Goal: Task Accomplishment & Management: Use online tool/utility

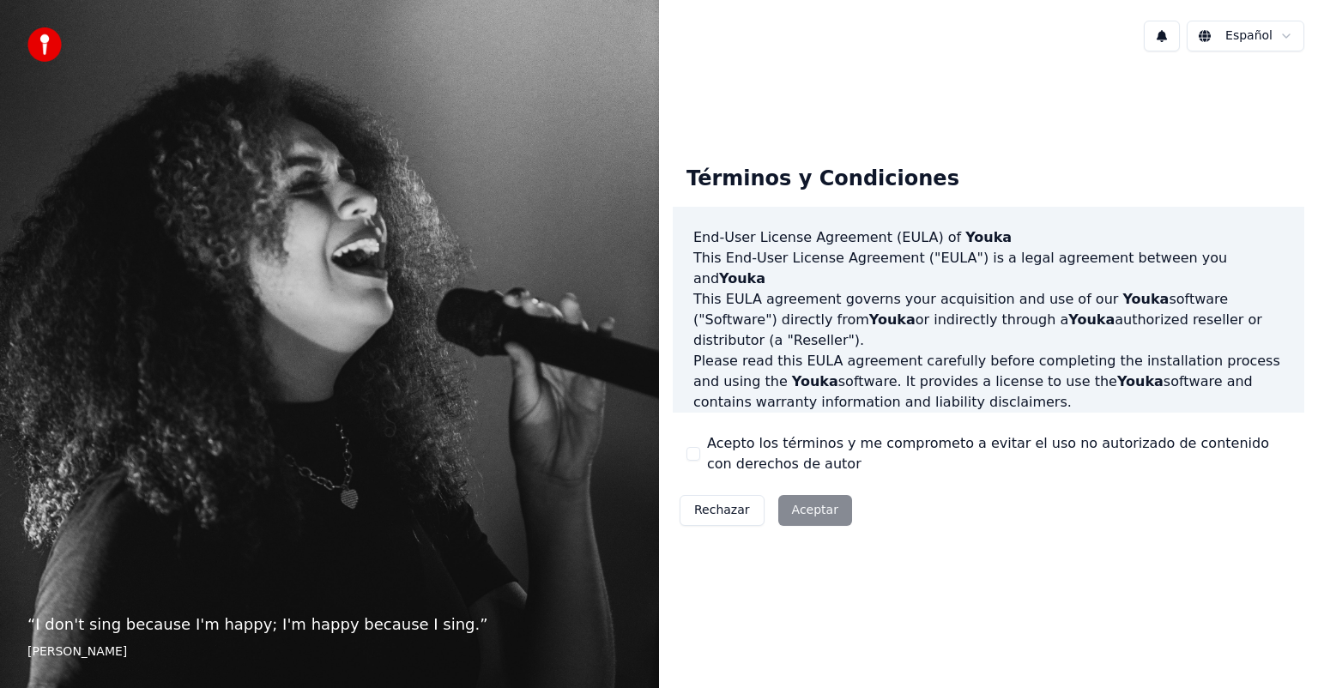
click at [808, 515] on div "Rechazar Aceptar" at bounding box center [766, 510] width 186 height 45
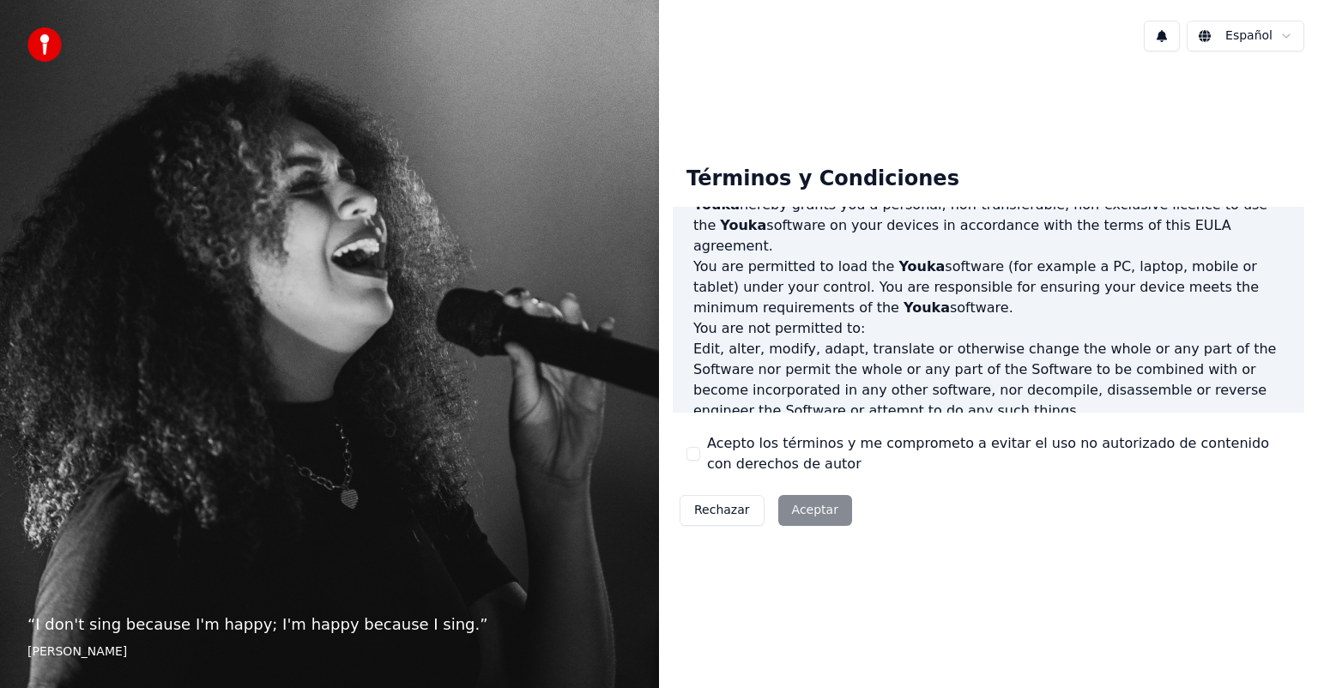
scroll to position [926, 0]
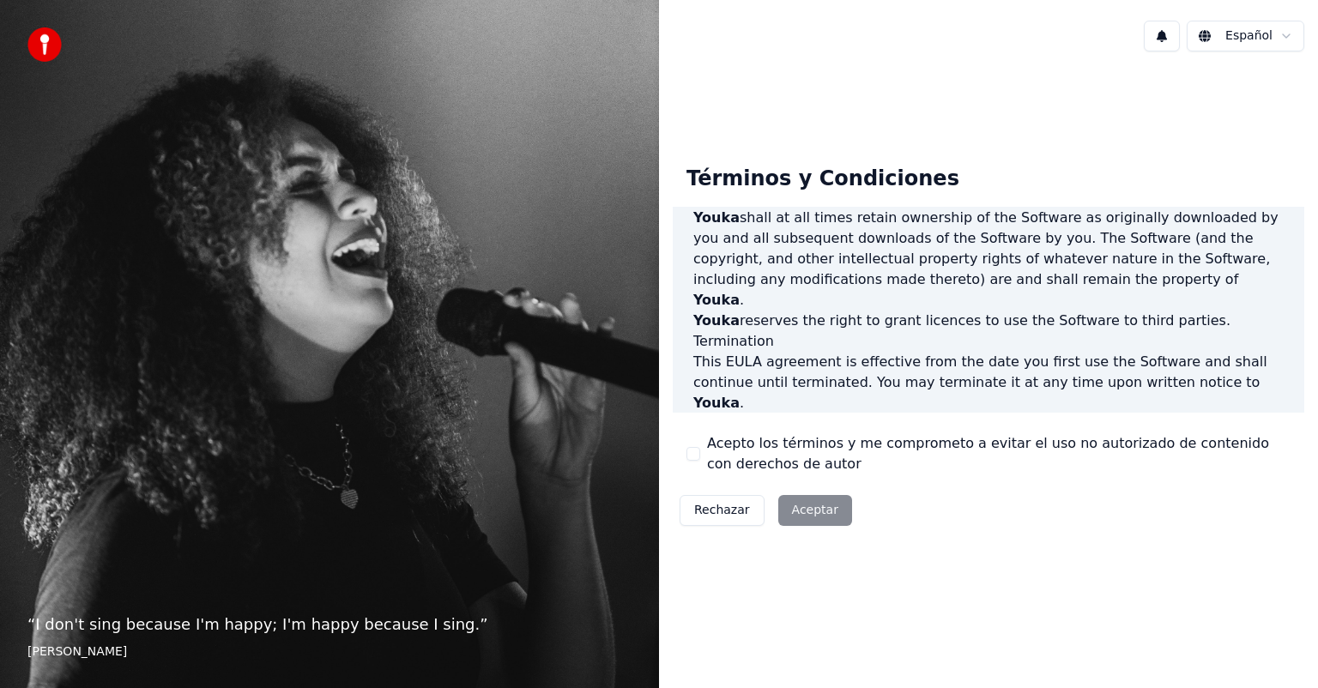
click at [816, 514] on div "Rechazar Aceptar" at bounding box center [766, 510] width 186 height 45
click at [799, 510] on div "Rechazar Aceptar" at bounding box center [766, 510] width 186 height 45
click at [821, 508] on div "Rechazar Aceptar" at bounding box center [766, 510] width 186 height 45
click at [1238, 414] on p "It will also terminate immediately if you fail to comply with any term of this …" at bounding box center [988, 465] width 590 height 103
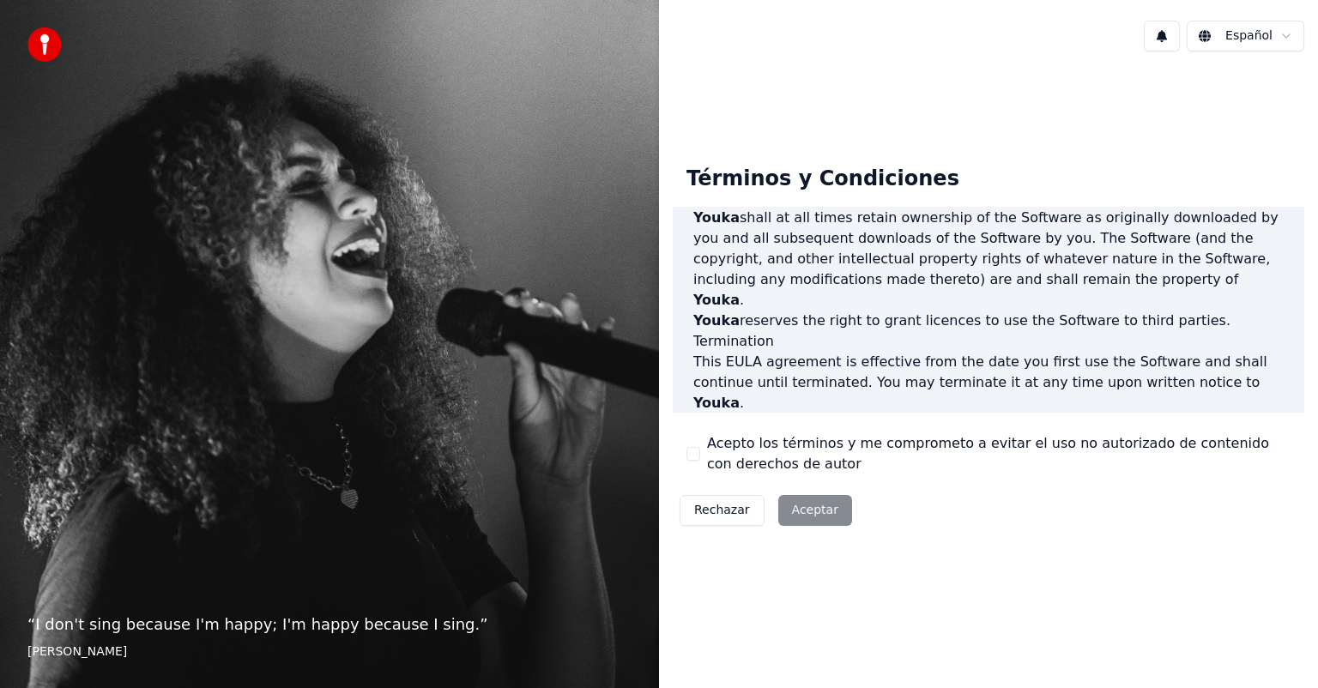
click at [1229, 332] on div "End-User License Agreement (EULA) of Youka This End-User License Agreement ("EU…" at bounding box center [989, 310] width 632 height 207
click at [1237, 537] on p "This EULA agreement, and any dispute arising out of or in connection with this …" at bounding box center [988, 557] width 590 height 41
click at [1232, 396] on div "End-User License Agreement (EULA) of Youka This End-User License Agreement ("EU…" at bounding box center [989, 310] width 632 height 207
click at [1232, 398] on div "End-User License Agreement (EULA) of Youka This End-User License Agreement ("EU…" at bounding box center [989, 310] width 632 height 207
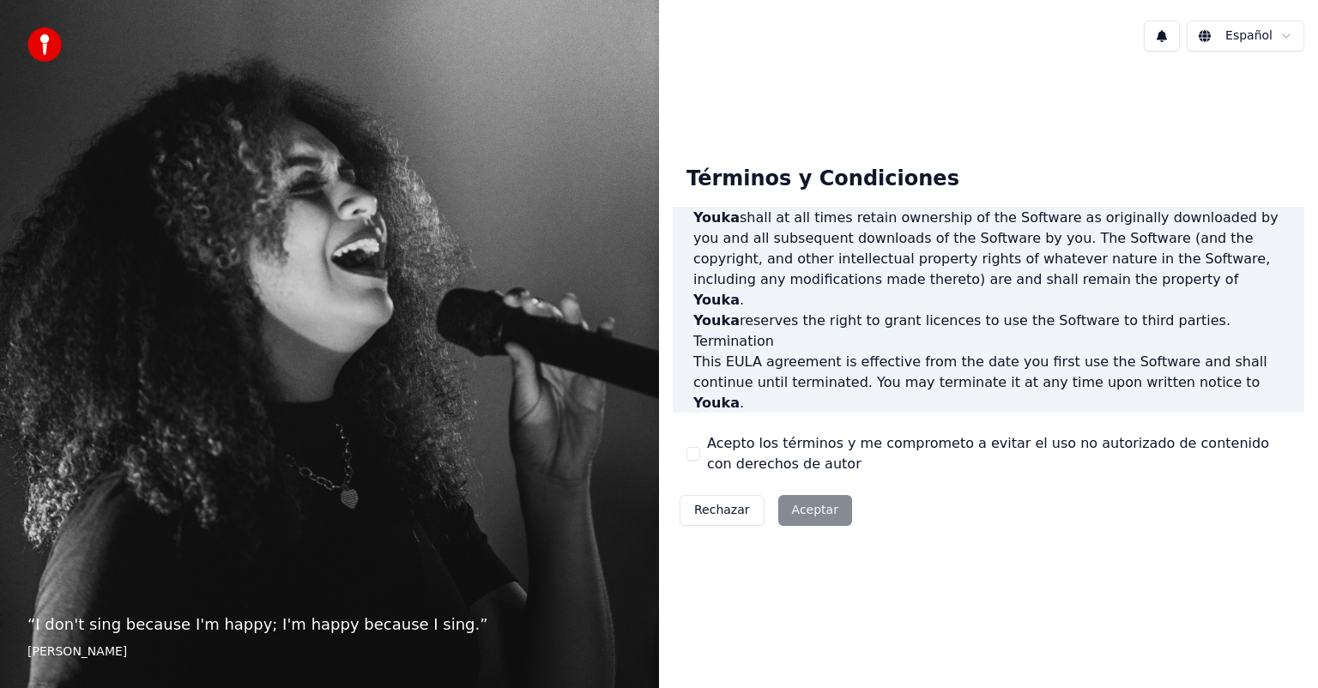
click at [695, 452] on button "Acepto los términos y me comprometo a evitar el uso no autorizado de contenido …" at bounding box center [693, 454] width 14 height 14
click at [819, 513] on button "Aceptar" at bounding box center [815, 510] width 74 height 31
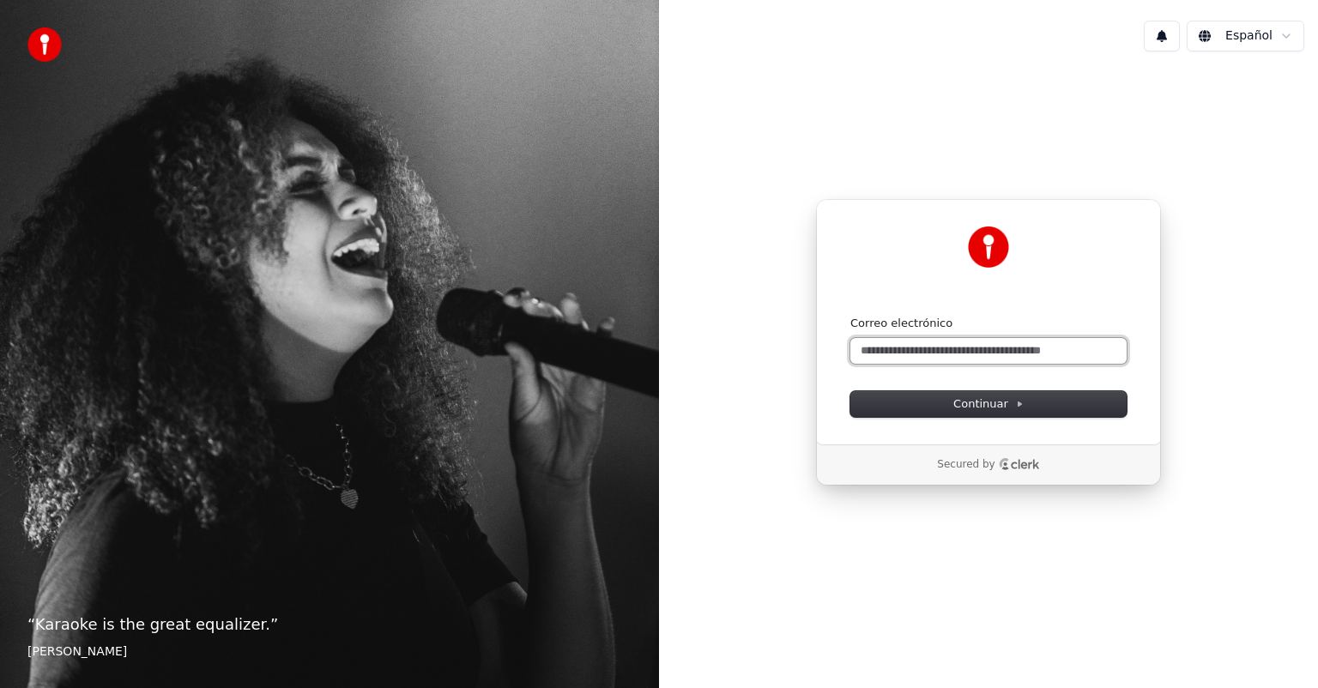
click at [1088, 346] on input "Correo electrónico" at bounding box center [988, 351] width 276 height 26
type input "*"
drag, startPoint x: 978, startPoint y: 348, endPoint x: 698, endPoint y: 348, distance: 279.7
click at [701, 348] on div "**********" at bounding box center [988, 342] width 659 height 554
click at [1001, 399] on span "Continuar" at bounding box center [988, 403] width 70 height 15
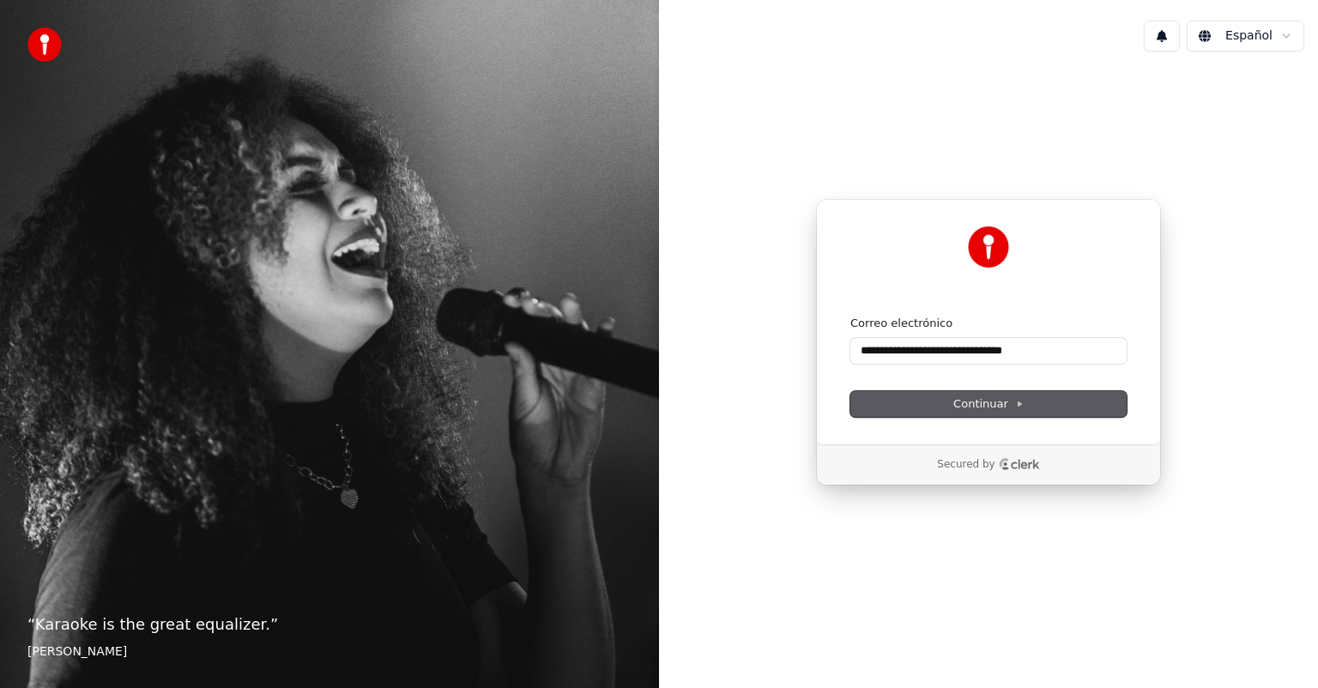
type input "**********"
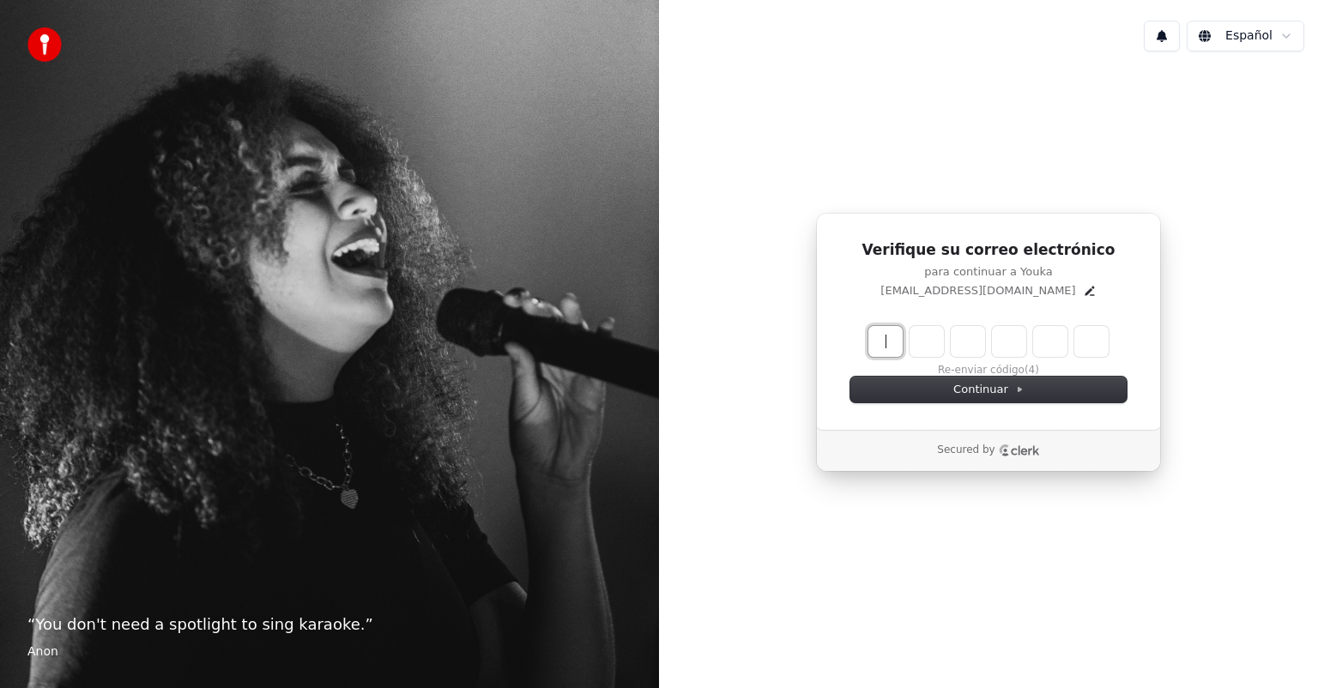
click at [888, 344] on input "Enter verification code" at bounding box center [1005, 341] width 275 height 31
type input "******"
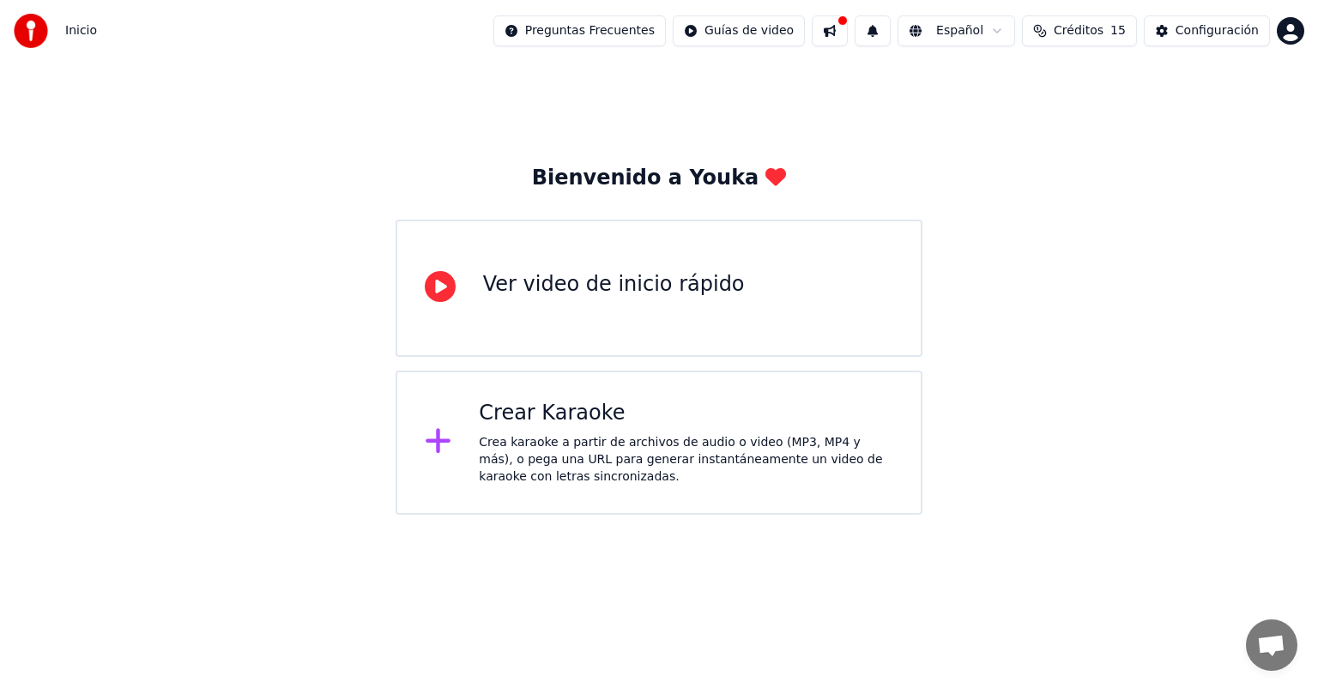
click at [436, 443] on icon at bounding box center [438, 441] width 25 height 25
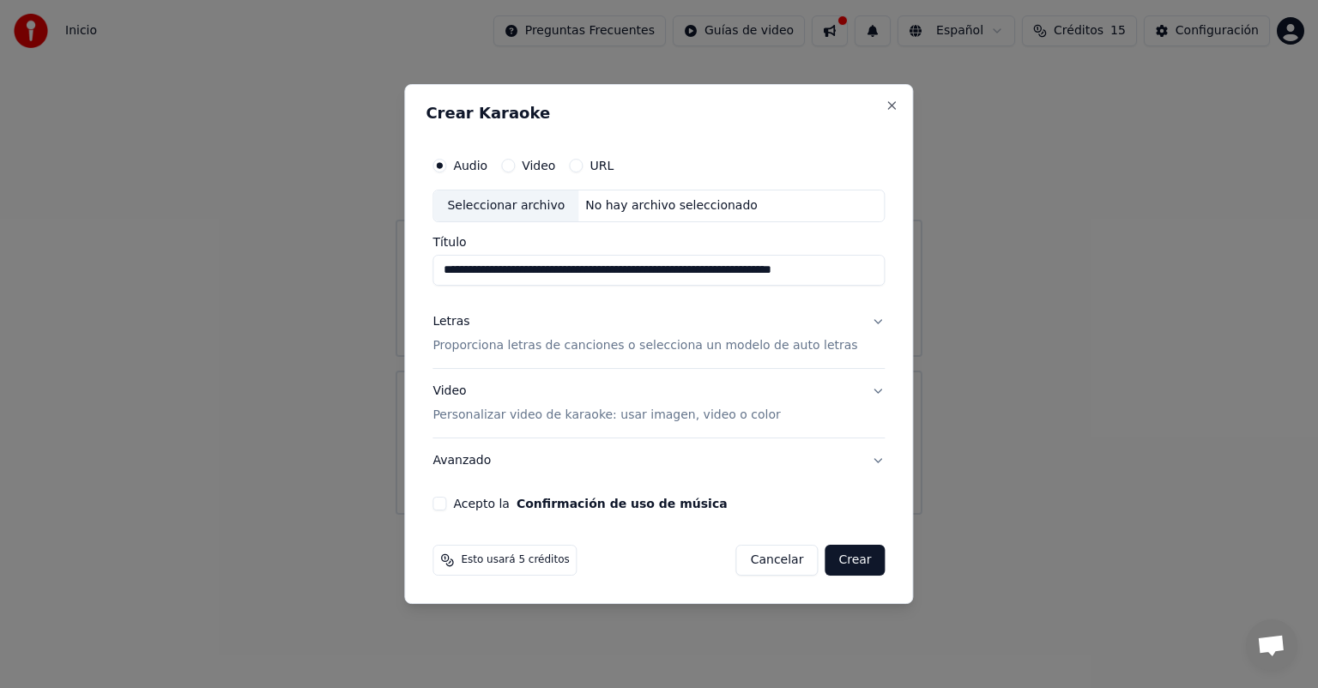
scroll to position [0, 81]
type input "**********"
click at [614, 163] on label "URL" at bounding box center [602, 166] width 24 height 12
click at [583, 163] on button "URL" at bounding box center [576, 166] width 14 height 14
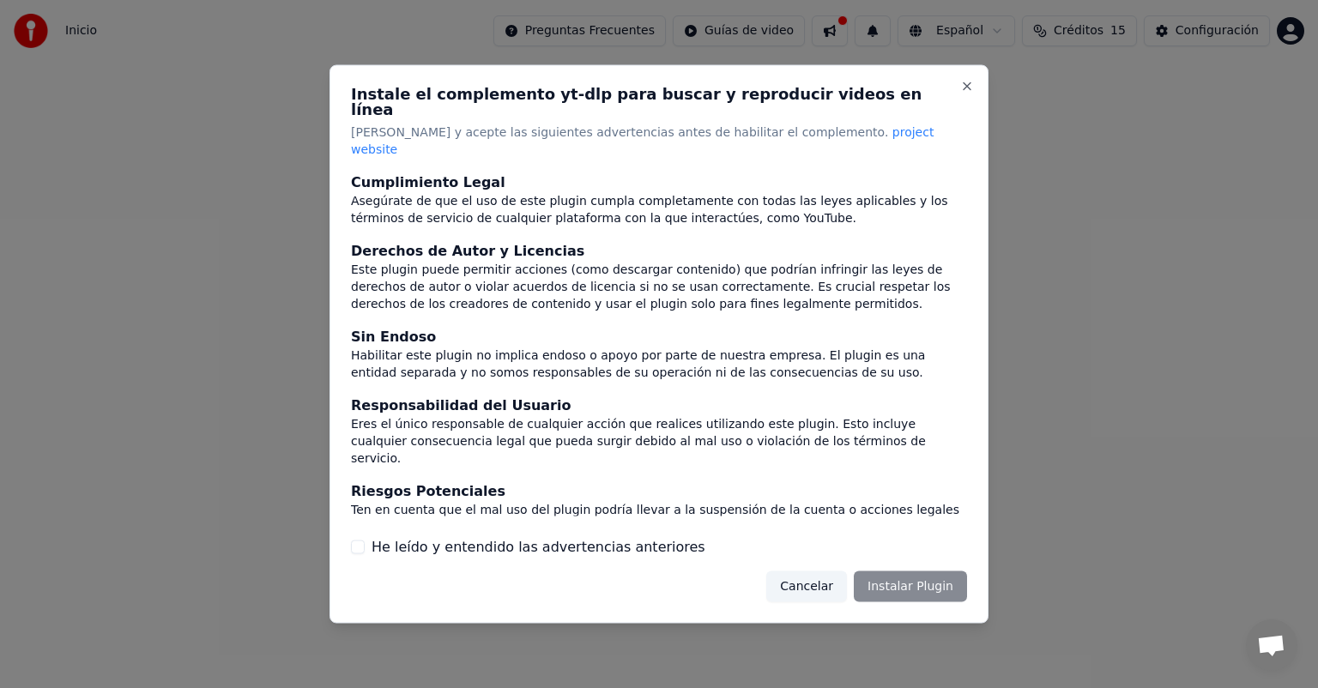
scroll to position [71, 0]
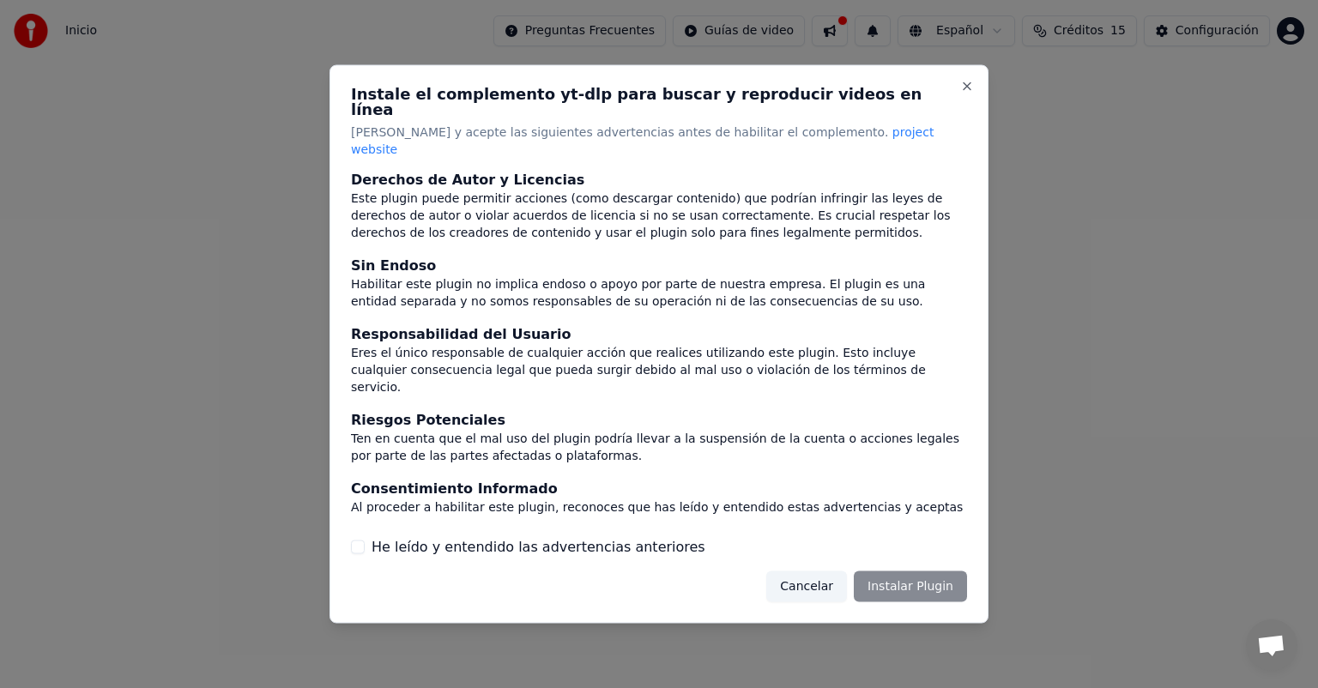
click at [352, 540] on button "He leído y entendido las advertencias anteriores" at bounding box center [358, 547] width 14 height 14
click at [918, 573] on button "Instalar Plugin" at bounding box center [910, 586] width 113 height 31
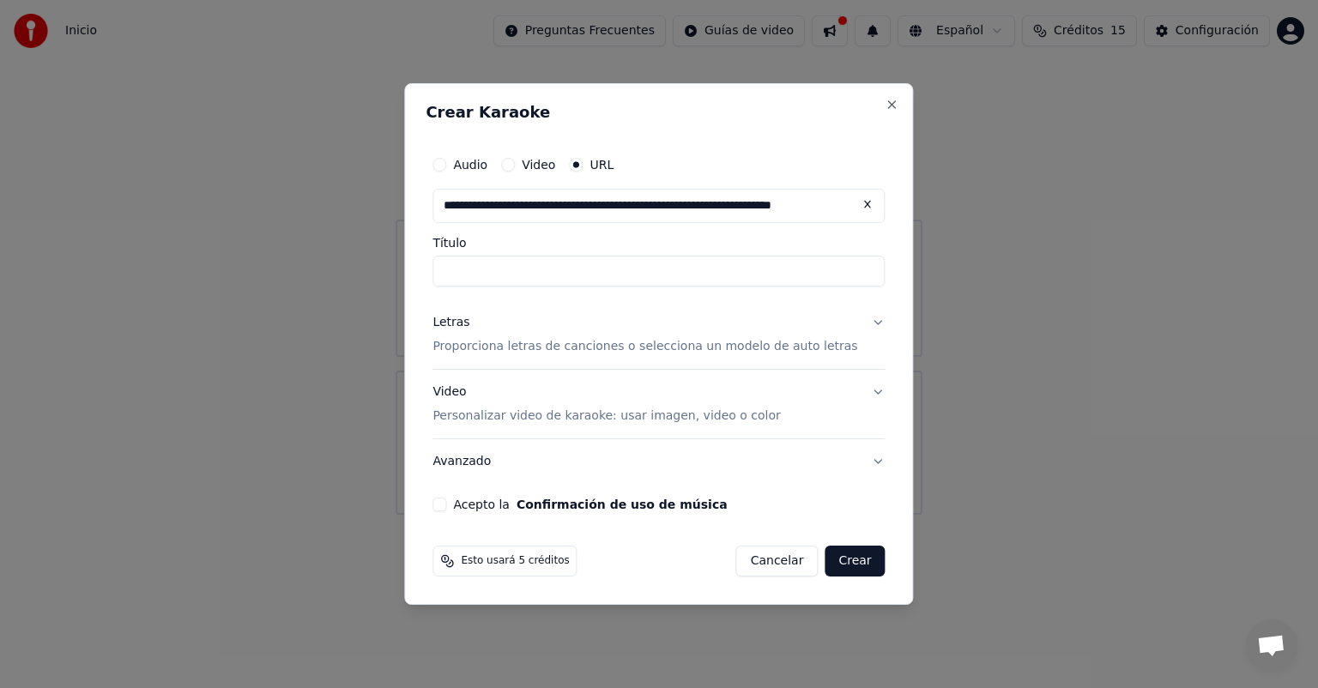
scroll to position [0, 81]
type input "**********"
click at [853, 324] on button "Letras Proporciona letras de canciones o selecciona un modelo de auto letras" at bounding box center [658, 334] width 452 height 69
type input "**********"
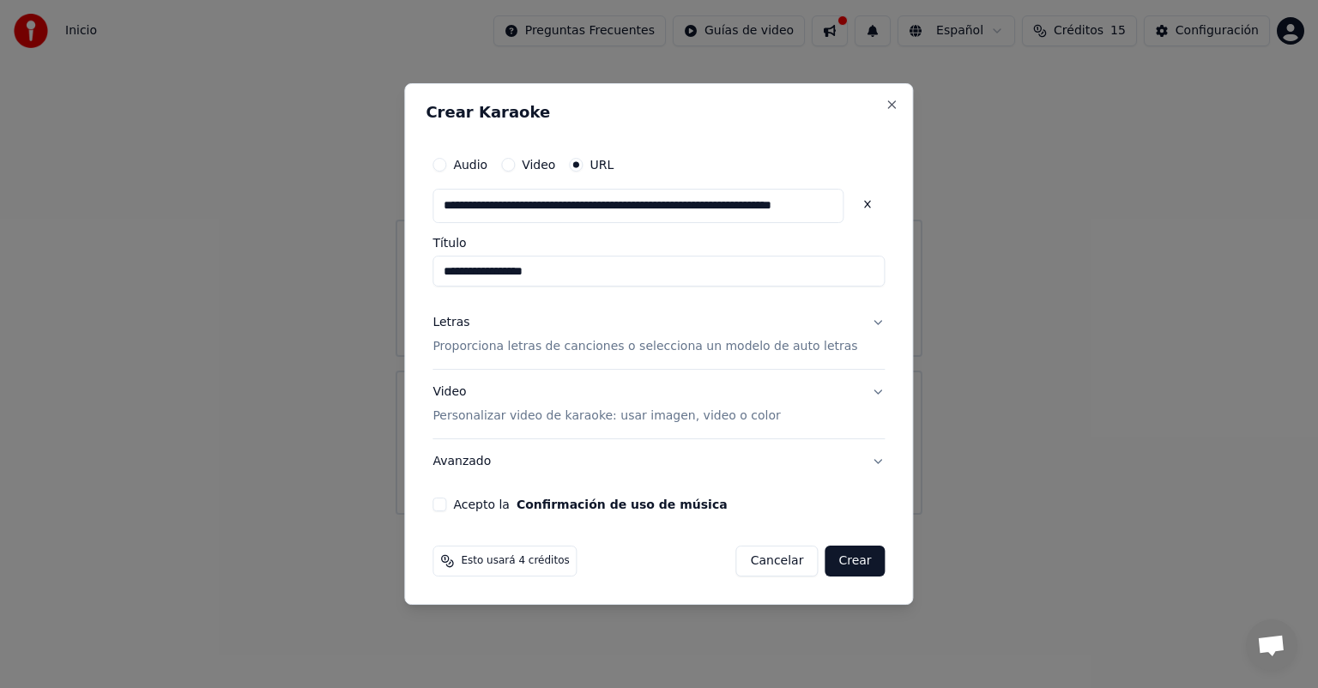
scroll to position [0, 0]
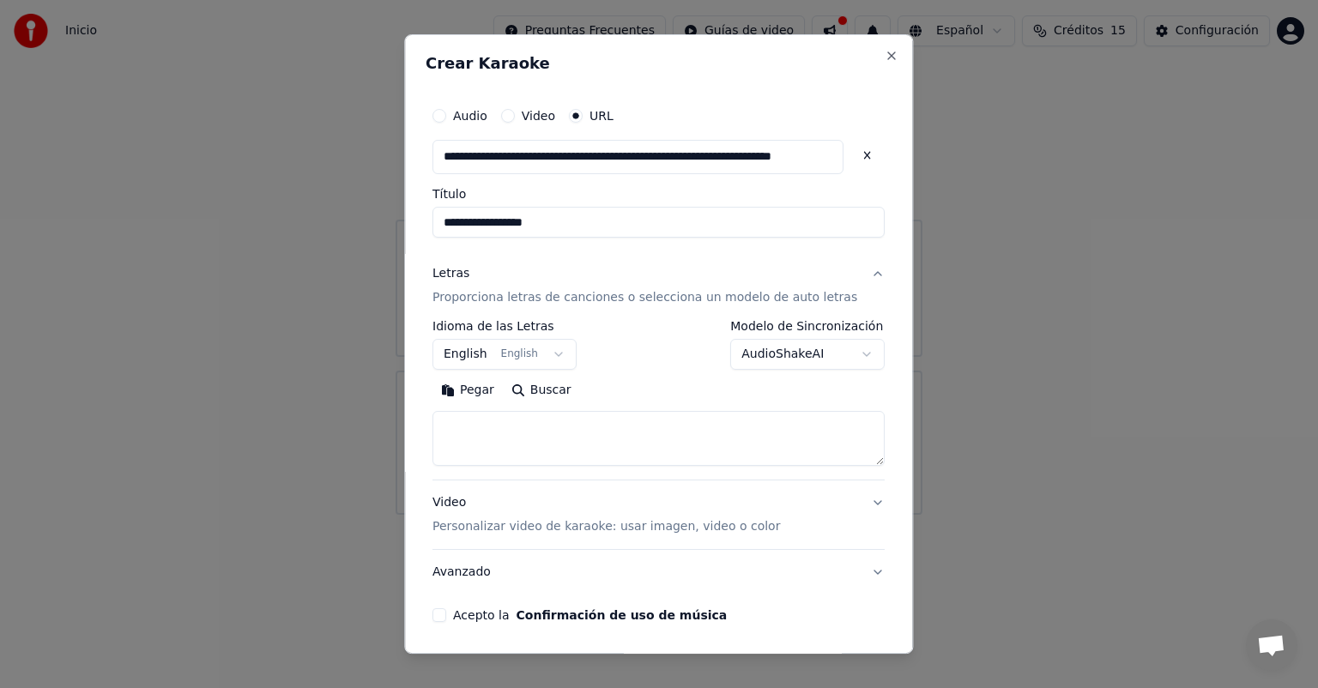
click at [559, 354] on button "English English" at bounding box center [504, 354] width 144 height 31
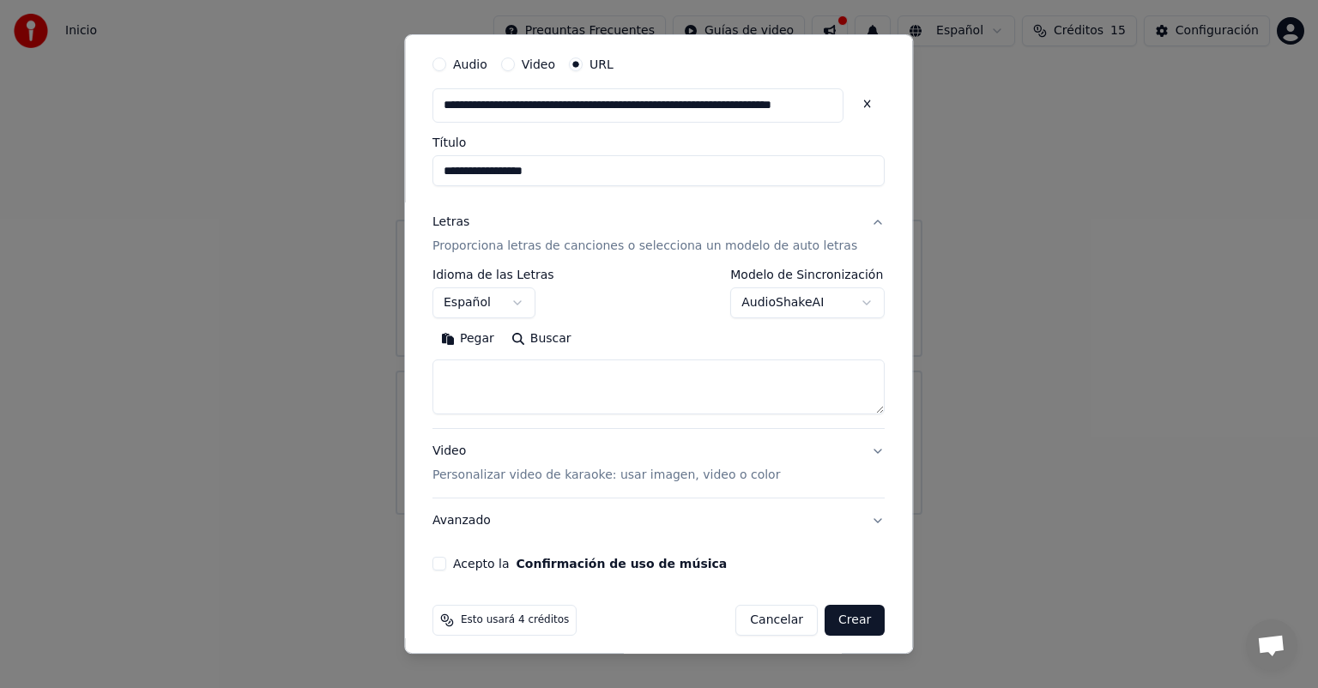
scroll to position [61, 0]
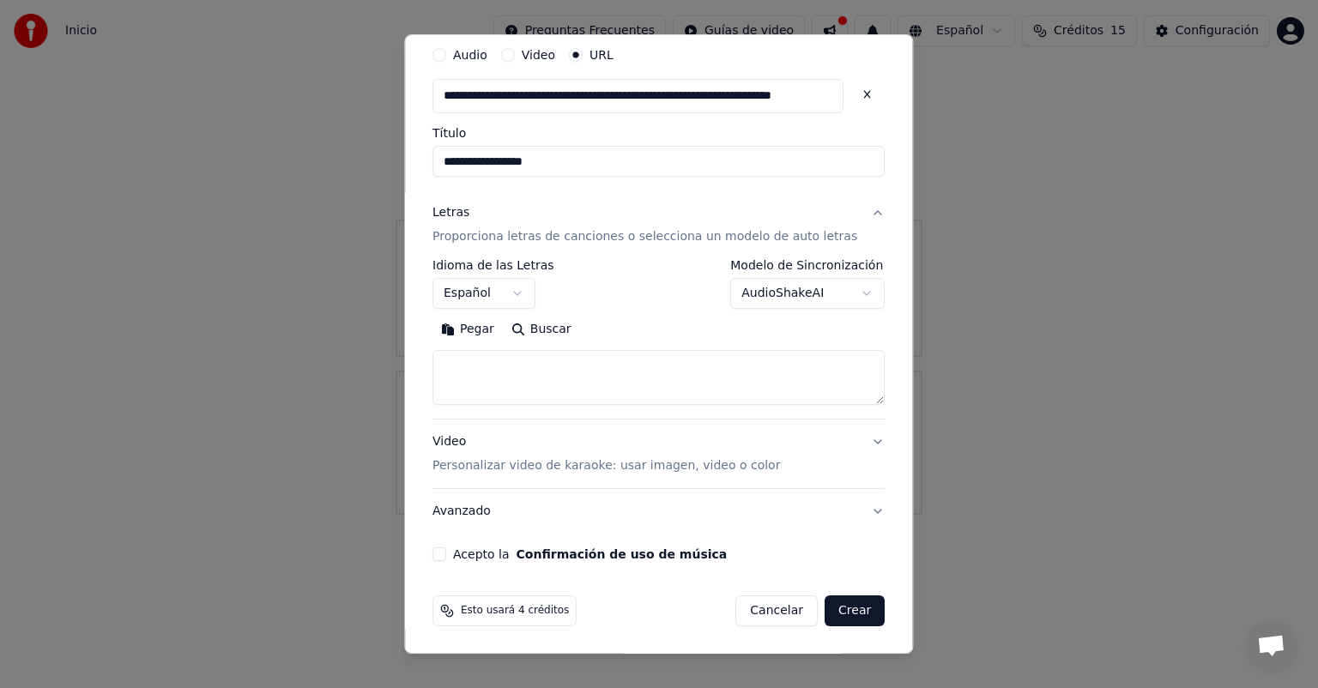
click at [833, 614] on button "Crear" at bounding box center [855, 611] width 60 height 31
select select "**"
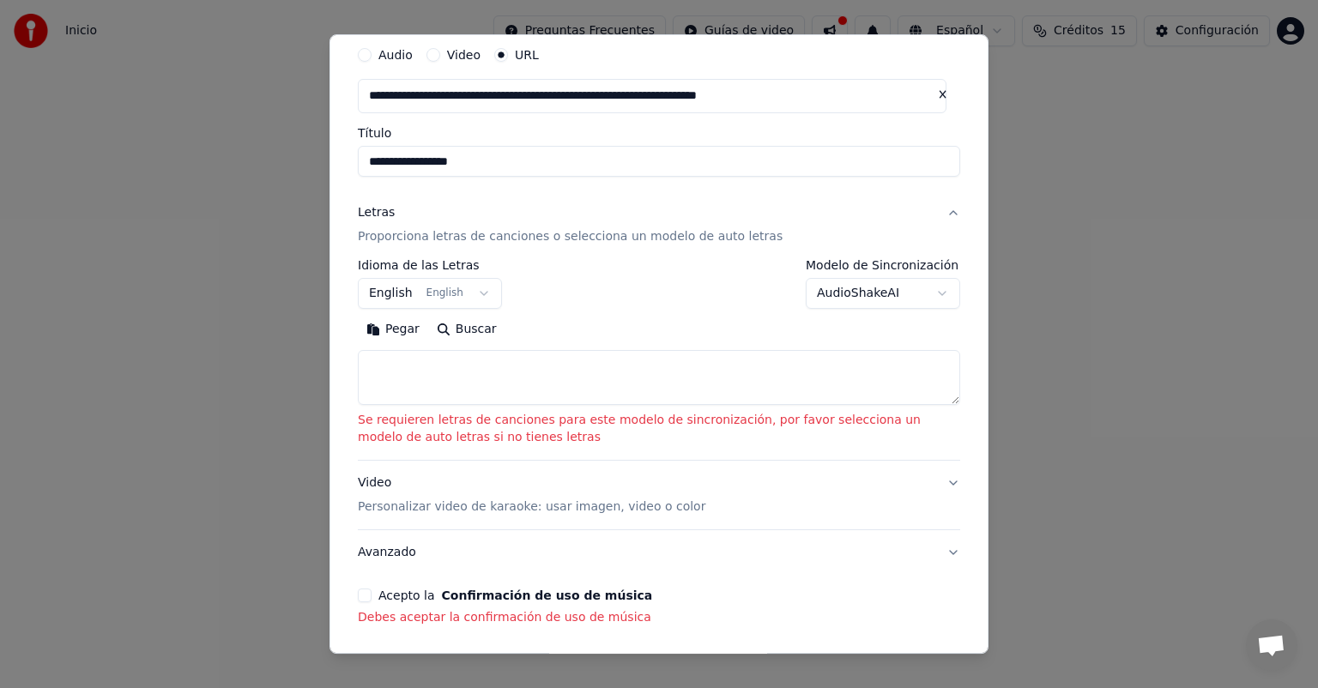
click at [507, 239] on p "Proporciona letras de canciones o selecciona un modelo de auto letras" at bounding box center [570, 236] width 425 height 17
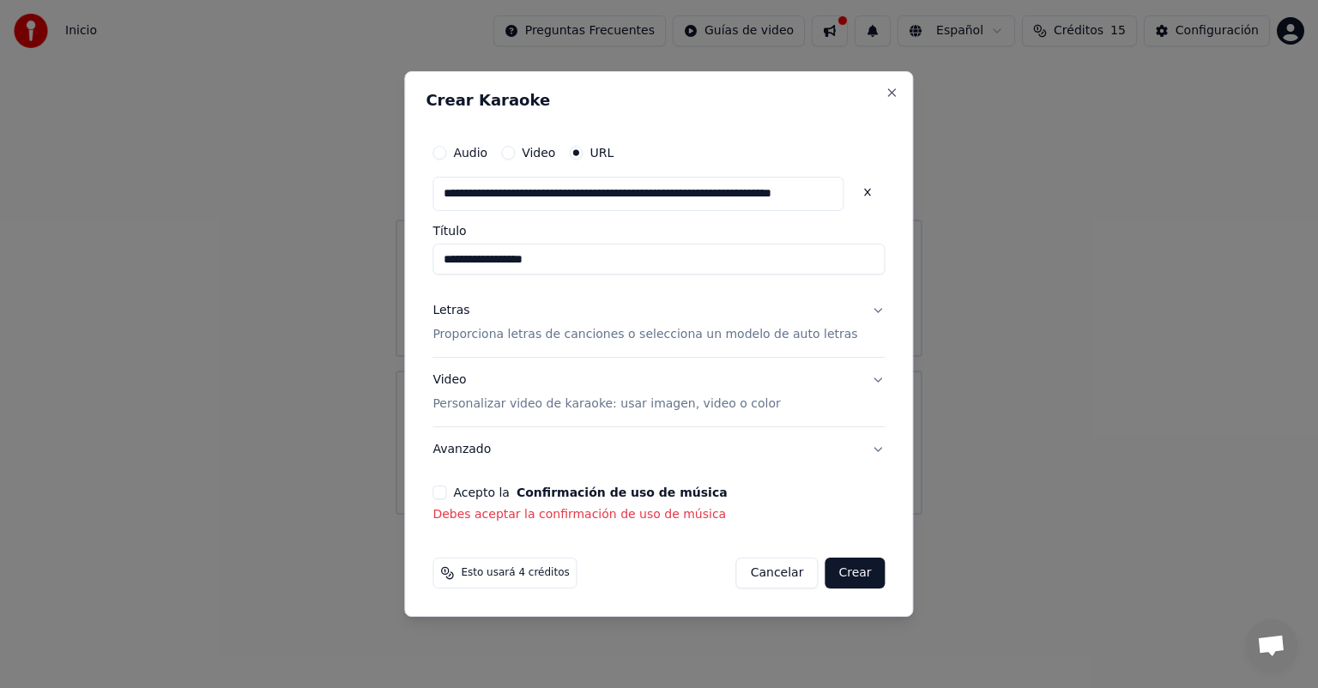
click at [446, 491] on button "Acepto la Confirmación de uso de música" at bounding box center [439, 493] width 14 height 14
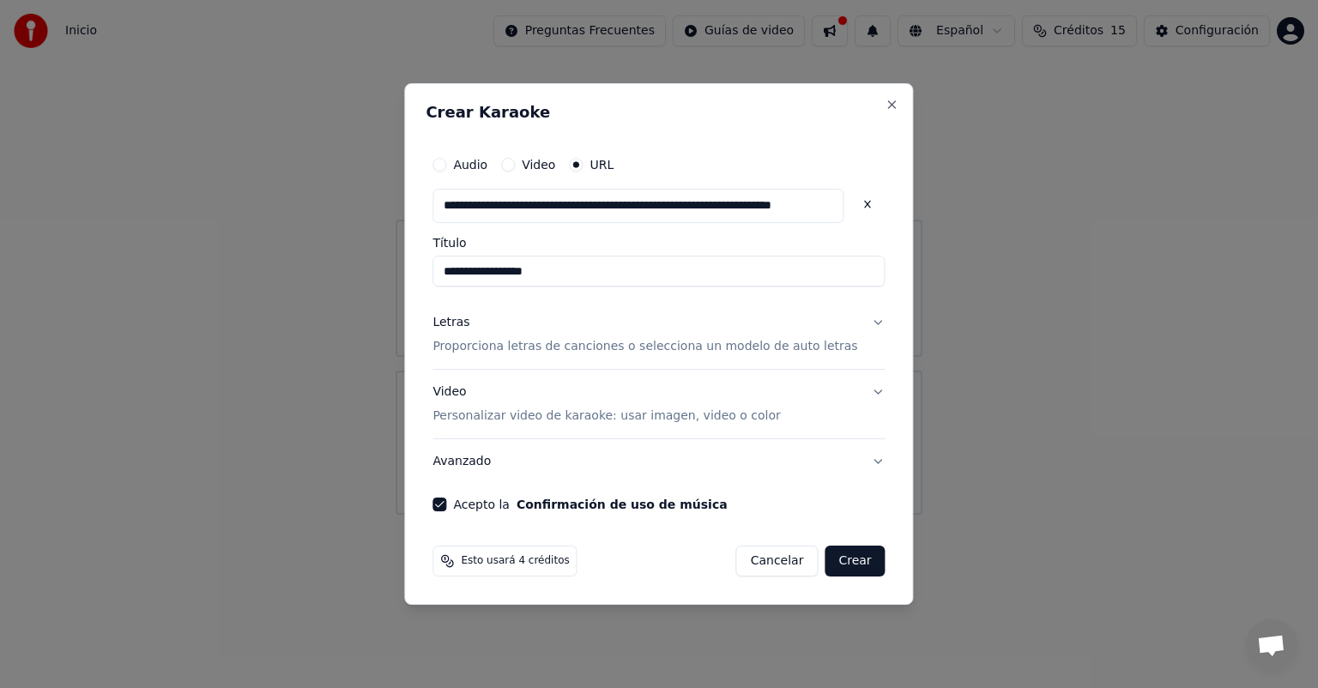
click at [850, 559] on button "Crear" at bounding box center [855, 561] width 60 height 31
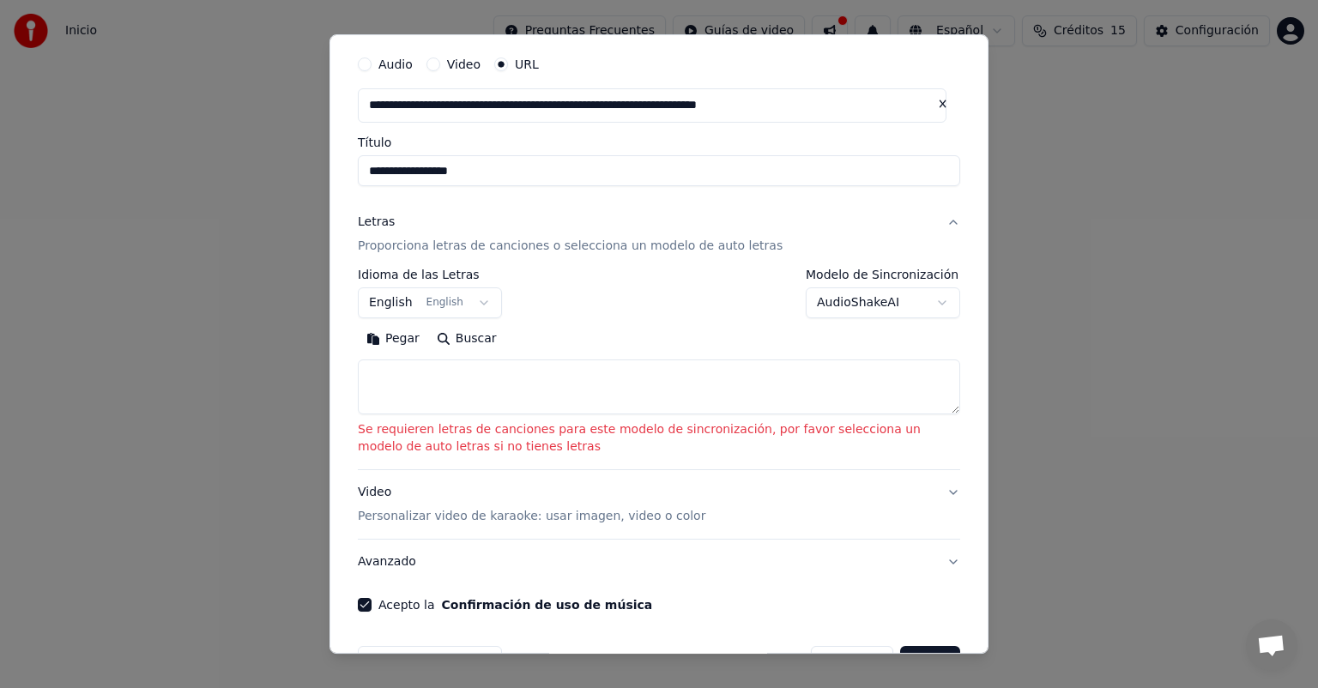
scroll to position [86, 0]
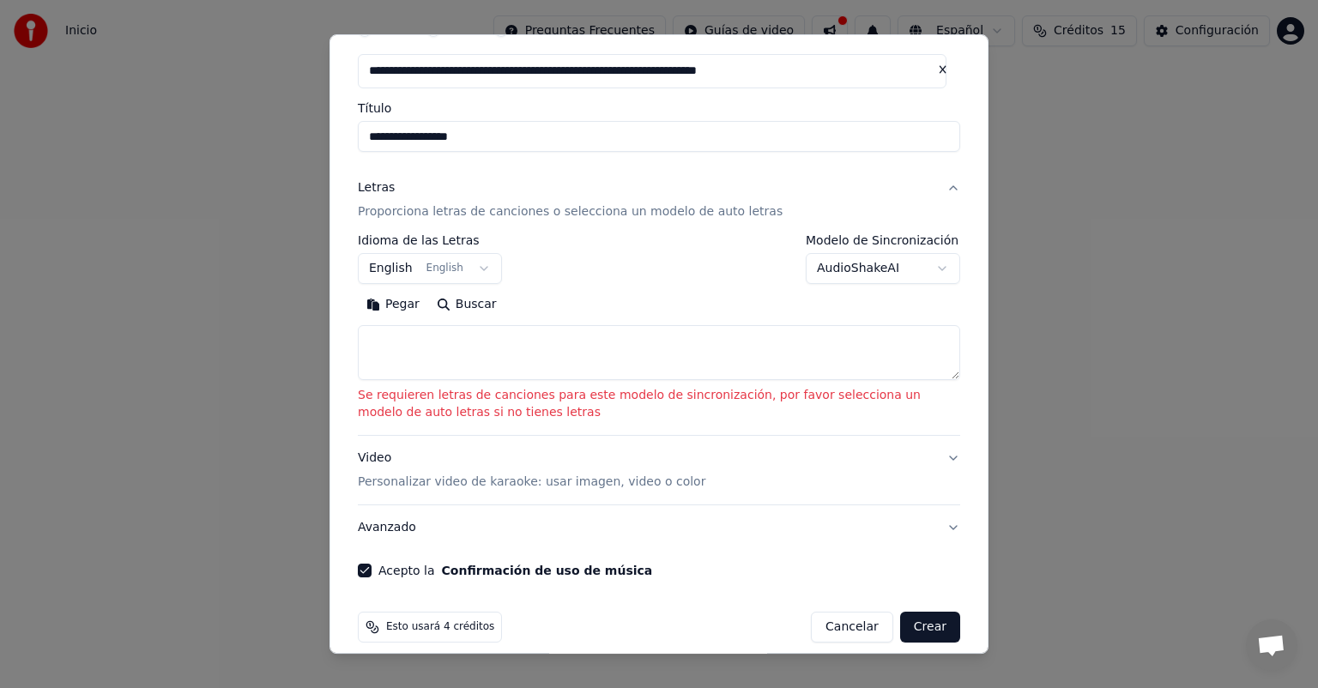
click at [463, 311] on button "Buscar" at bounding box center [466, 304] width 77 height 27
type textarea "**********"
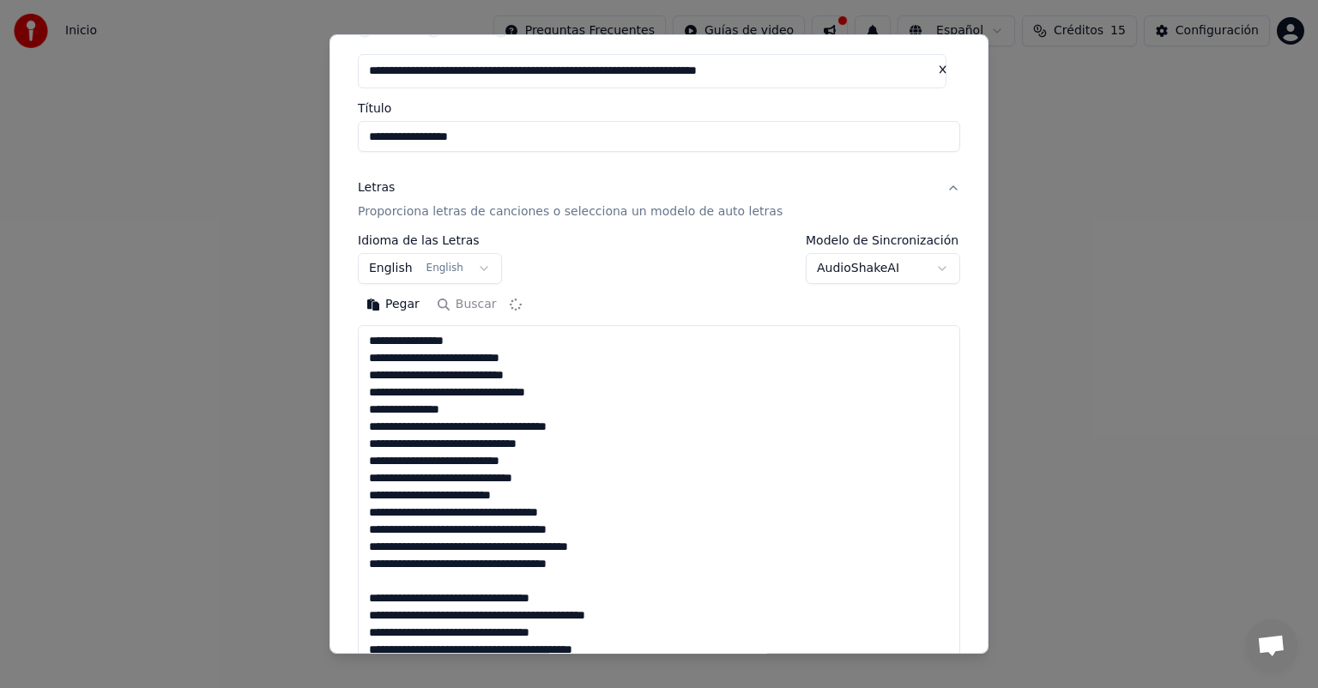
scroll to position [61, 0]
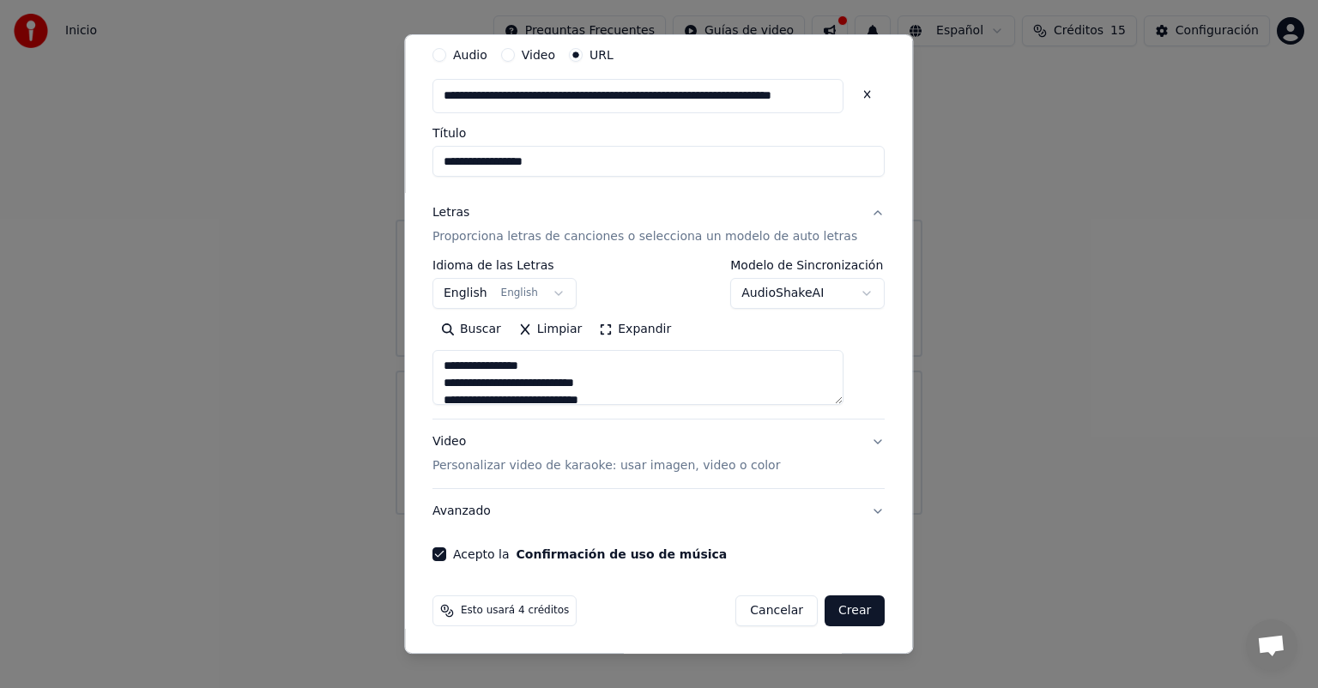
click at [843, 609] on button "Crear" at bounding box center [855, 611] width 60 height 31
select select "**"
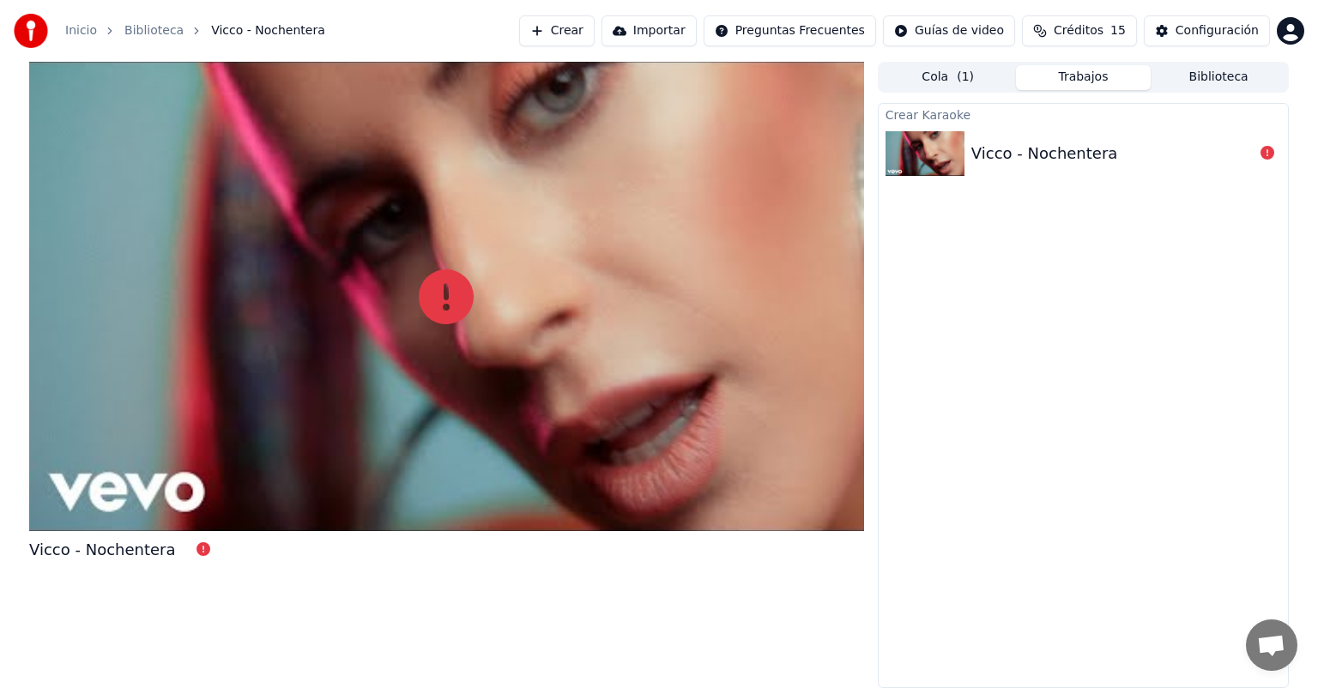
click at [959, 148] on img at bounding box center [925, 153] width 79 height 45
click at [942, 154] on img at bounding box center [925, 153] width 79 height 45
click at [457, 301] on icon at bounding box center [446, 296] width 55 height 55
click at [189, 485] on div at bounding box center [446, 296] width 835 height 469
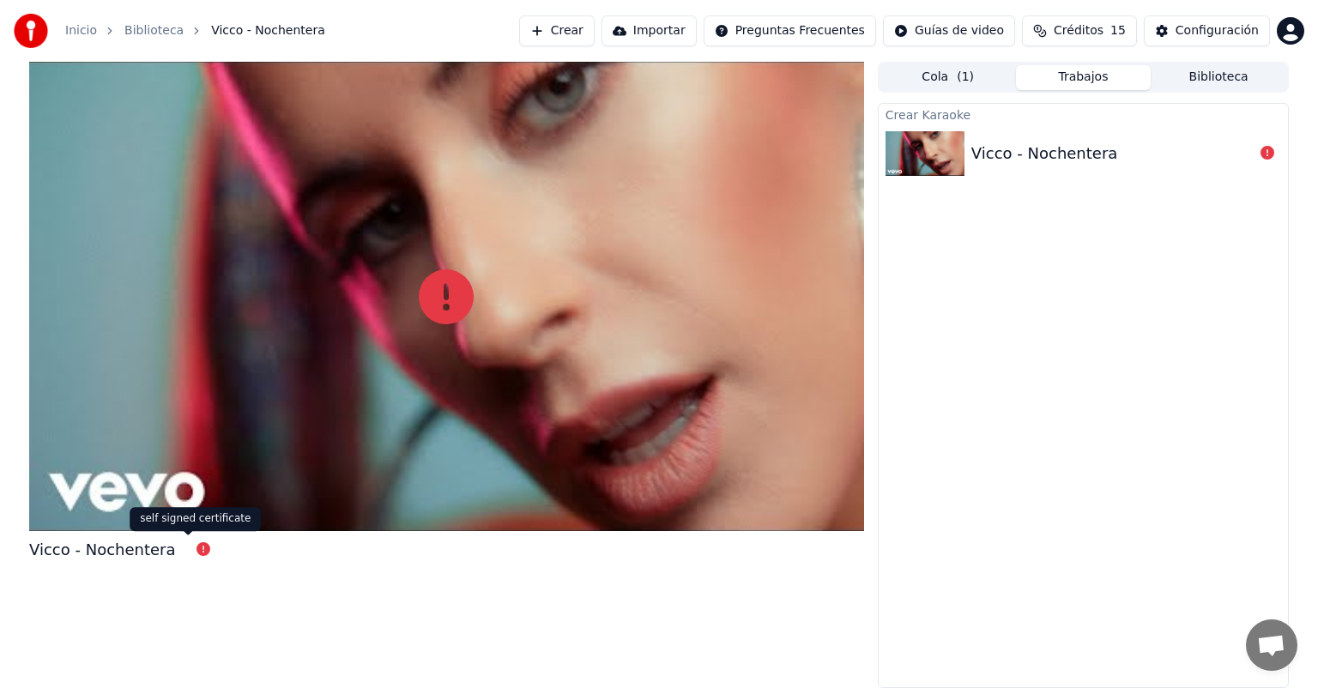
click at [183, 563] on div "Vicco - Nochentera" at bounding box center [446, 553] width 835 height 31
click at [197, 553] on icon at bounding box center [204, 549] width 14 height 14
click at [958, 168] on img at bounding box center [925, 153] width 79 height 45
click at [954, 167] on img at bounding box center [925, 153] width 79 height 45
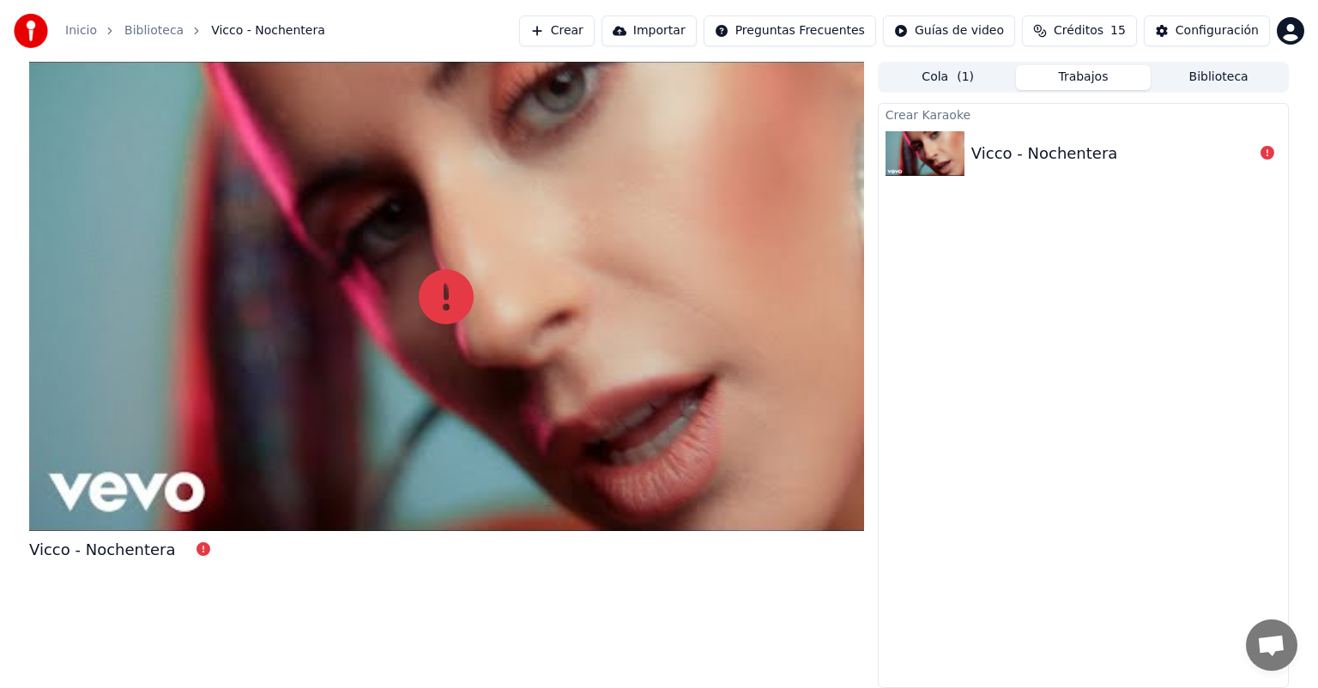
click at [1212, 151] on div "Vicco - Nochentera" at bounding box center [1112, 154] width 282 height 24
click at [1246, 151] on div "Vicco - Nochentera" at bounding box center [1112, 154] width 282 height 24
click at [1251, 151] on div "Vicco - Nochentera" at bounding box center [1112, 154] width 282 height 24
click at [940, 71] on button "Cola ( 1 )" at bounding box center [948, 77] width 136 height 25
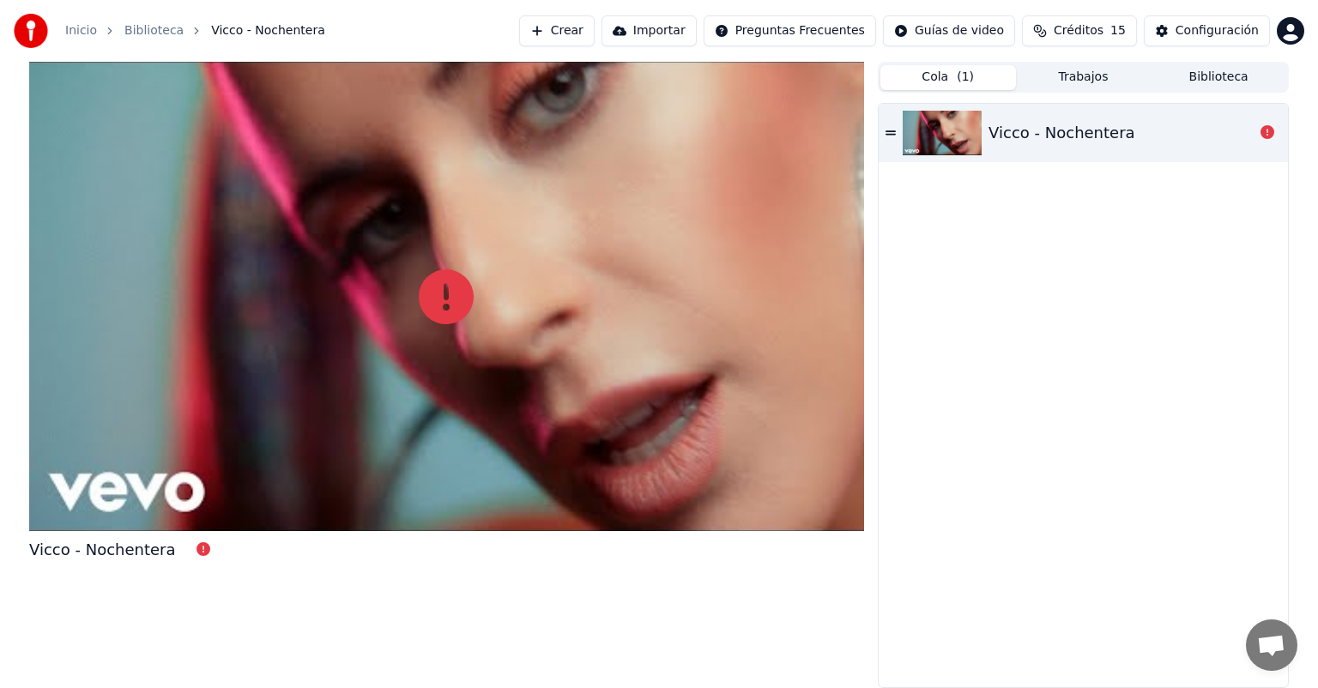
click at [888, 131] on icon at bounding box center [891, 132] width 10 height 4
click at [1188, 123] on div "Vicco - Nochentera" at bounding box center [1121, 133] width 265 height 24
click at [1227, 84] on button "Biblioteca" at bounding box center [1219, 77] width 136 height 25
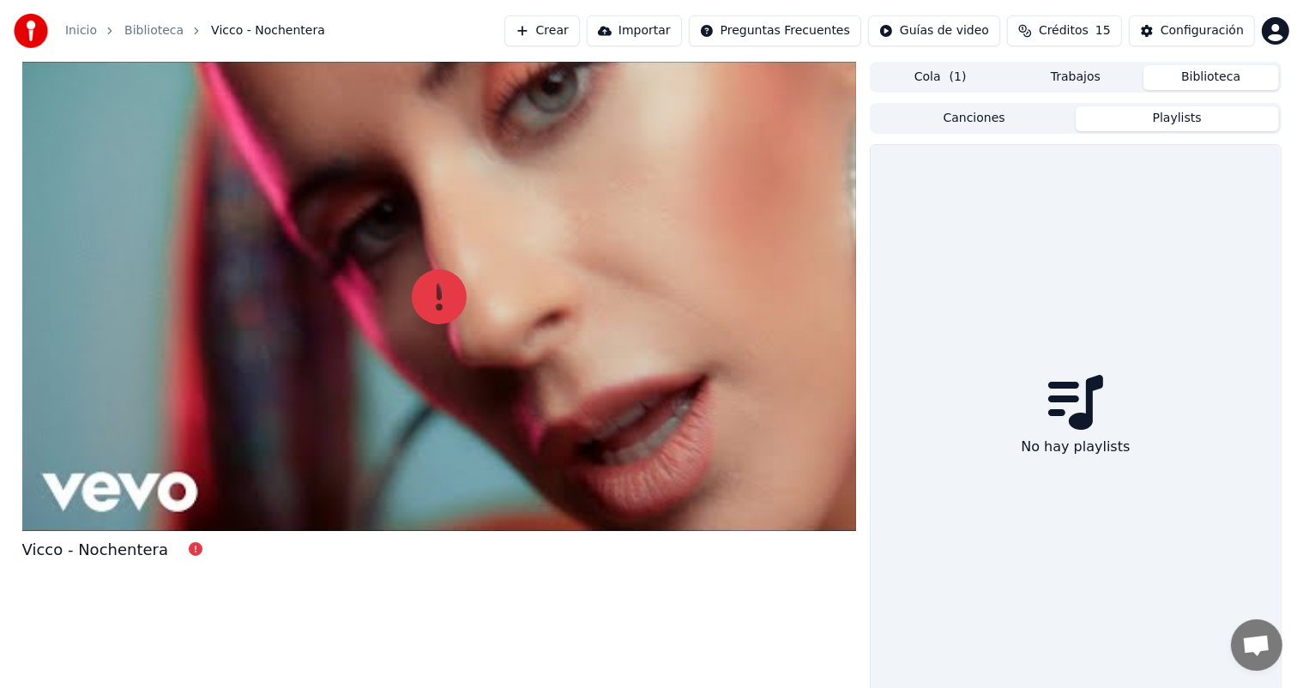
click at [1126, 118] on button "Playlists" at bounding box center [1177, 118] width 203 height 25
click at [1052, 116] on button "Canciones" at bounding box center [974, 118] width 203 height 25
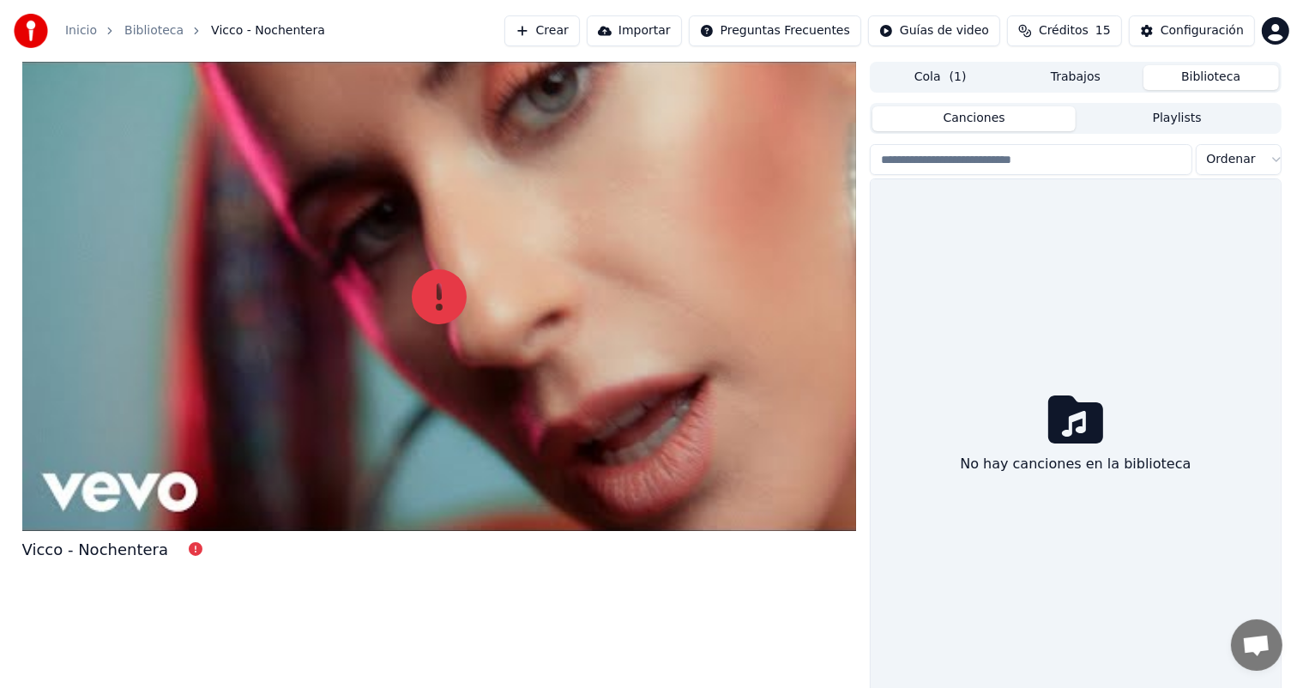
click at [1025, 161] on input "search" at bounding box center [1031, 159] width 322 height 31
type input "**********"
click at [953, 79] on button "Cola ( 1 )" at bounding box center [941, 77] width 136 height 25
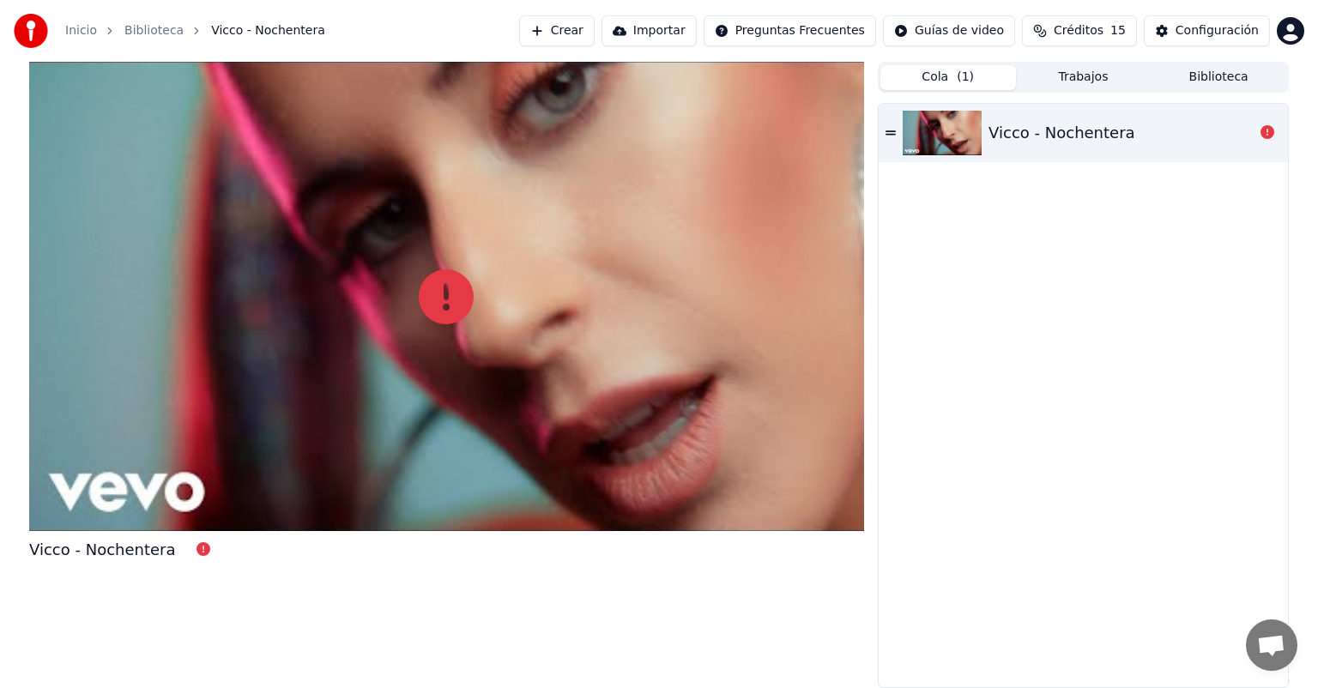
click at [973, 130] on img at bounding box center [942, 133] width 79 height 45
click at [86, 33] on link "Inicio" at bounding box center [81, 30] width 32 height 17
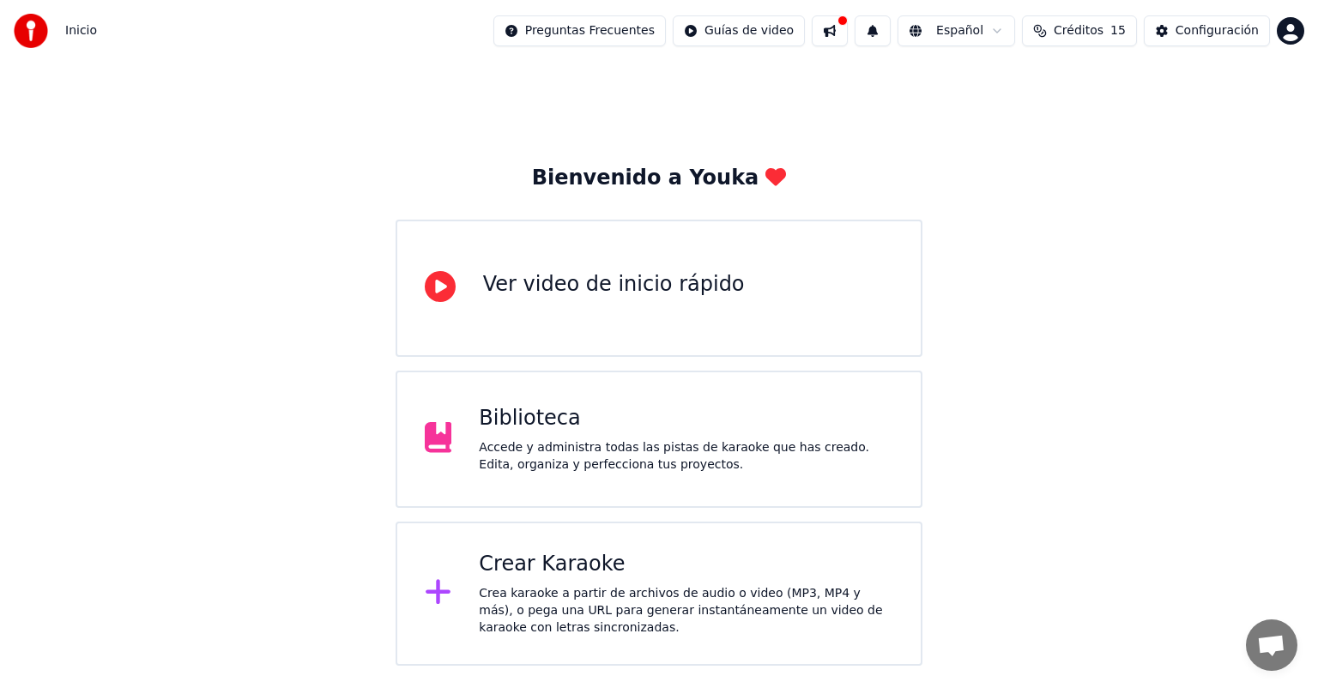
click at [1102, 31] on span "Créditos" at bounding box center [1079, 30] width 50 height 17
click at [848, 22] on button at bounding box center [830, 30] width 36 height 31
click at [891, 26] on button at bounding box center [873, 30] width 36 height 31
click at [1085, 29] on span "Créditos" at bounding box center [1079, 30] width 50 height 17
click at [546, 469] on div "Accede y administra todas las pistas de karaoke que has creado. Edita, organiza…" at bounding box center [686, 456] width 414 height 34
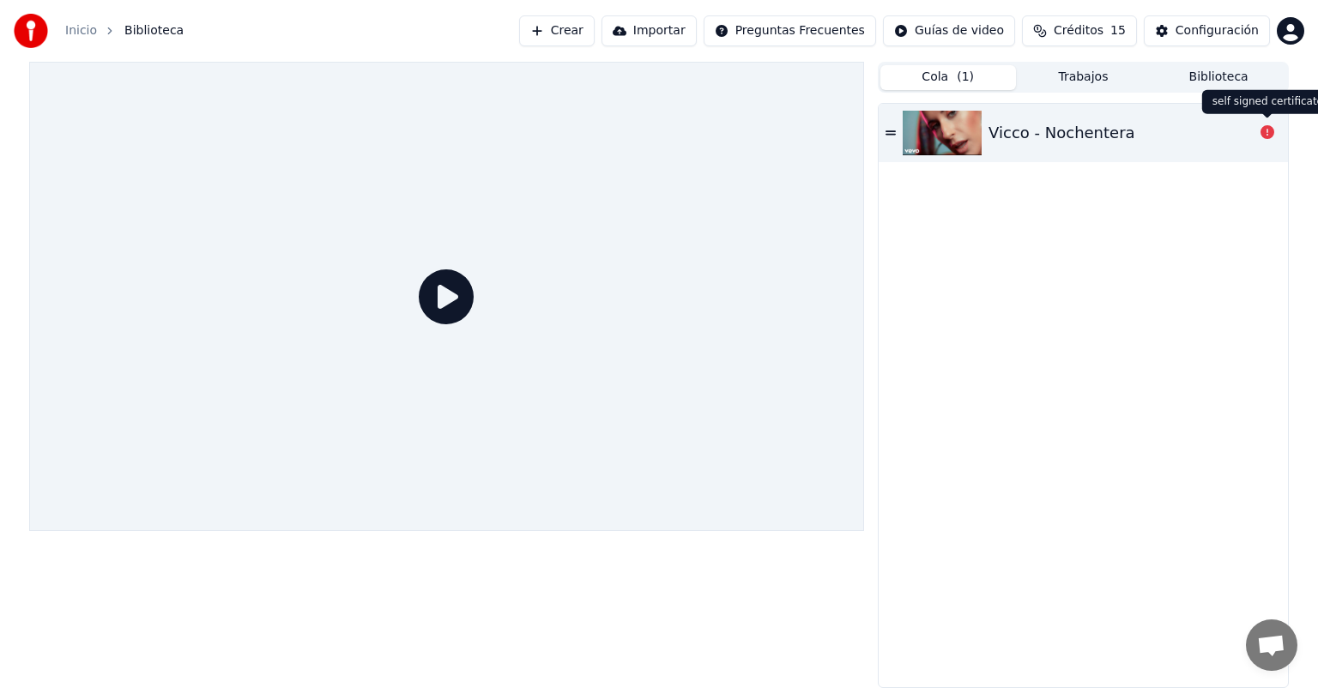
click at [1267, 136] on icon at bounding box center [1268, 132] width 14 height 14
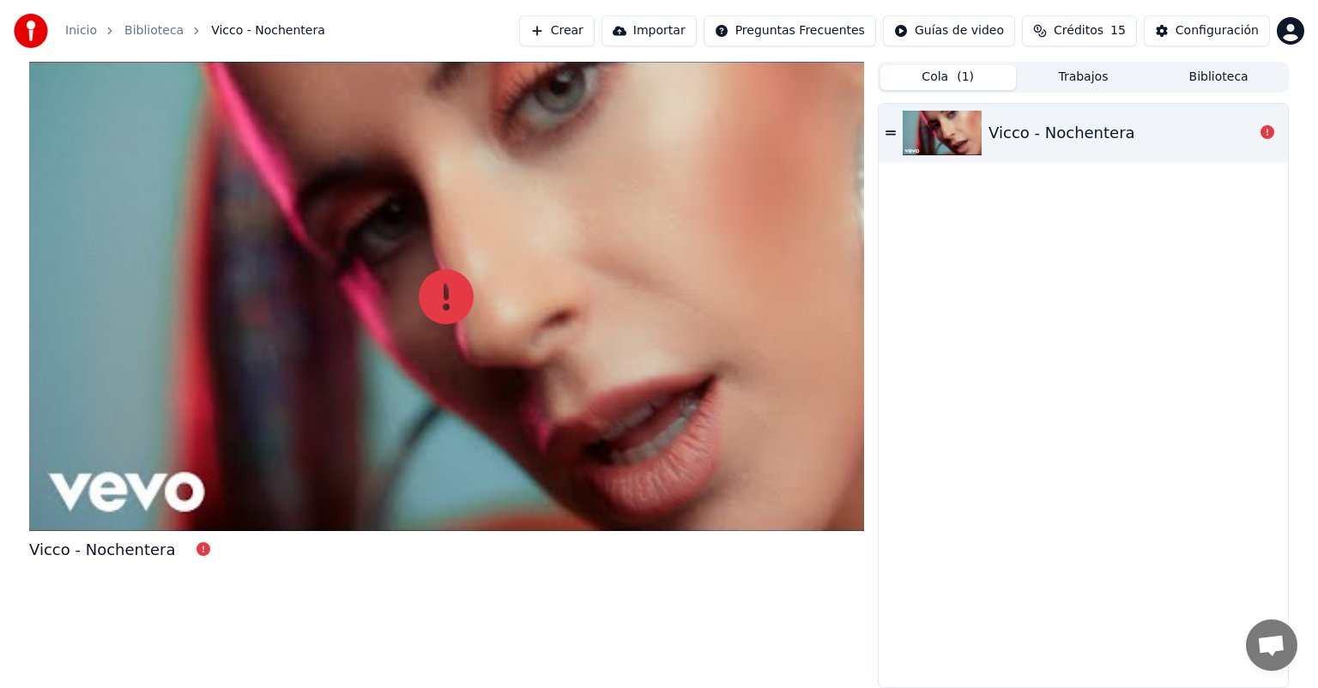
click at [1184, 273] on div "Vicco - Nochentera" at bounding box center [1083, 396] width 409 height 584
click at [595, 31] on button "Crear" at bounding box center [557, 30] width 76 height 31
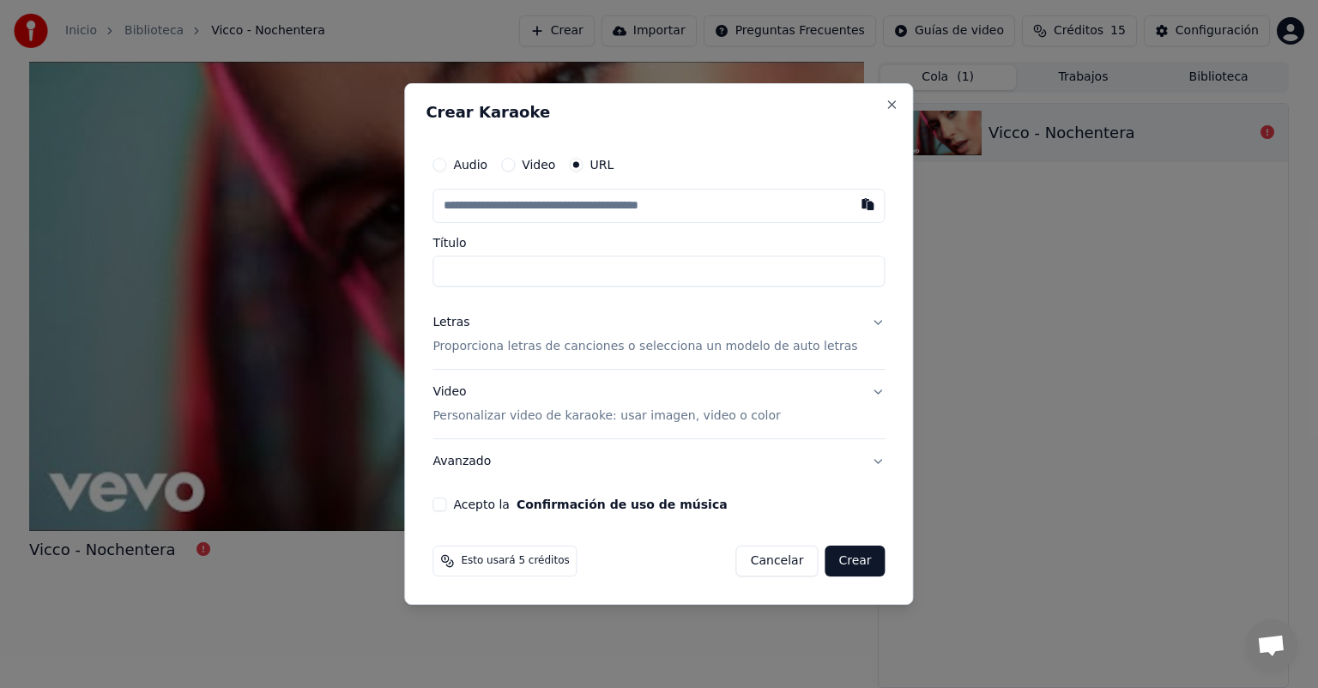
click at [554, 208] on input "text" at bounding box center [658, 206] width 452 height 34
paste input "**********"
click at [722, 240] on label "Título" at bounding box center [658, 243] width 452 height 12
click at [722, 256] on input "Título" at bounding box center [658, 271] width 452 height 31
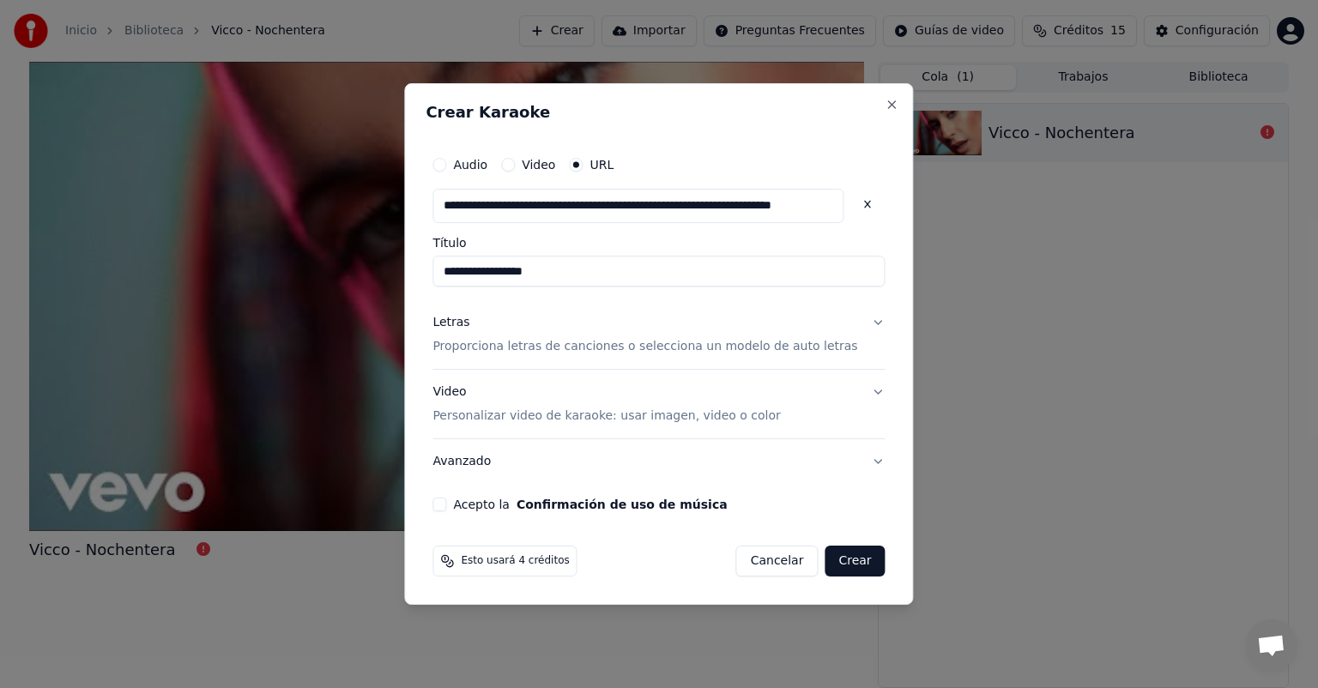
type input "**********"
click at [446, 503] on button "Acepto la Confirmación de uso de música" at bounding box center [439, 505] width 14 height 14
click at [845, 568] on button "Crear" at bounding box center [855, 561] width 60 height 31
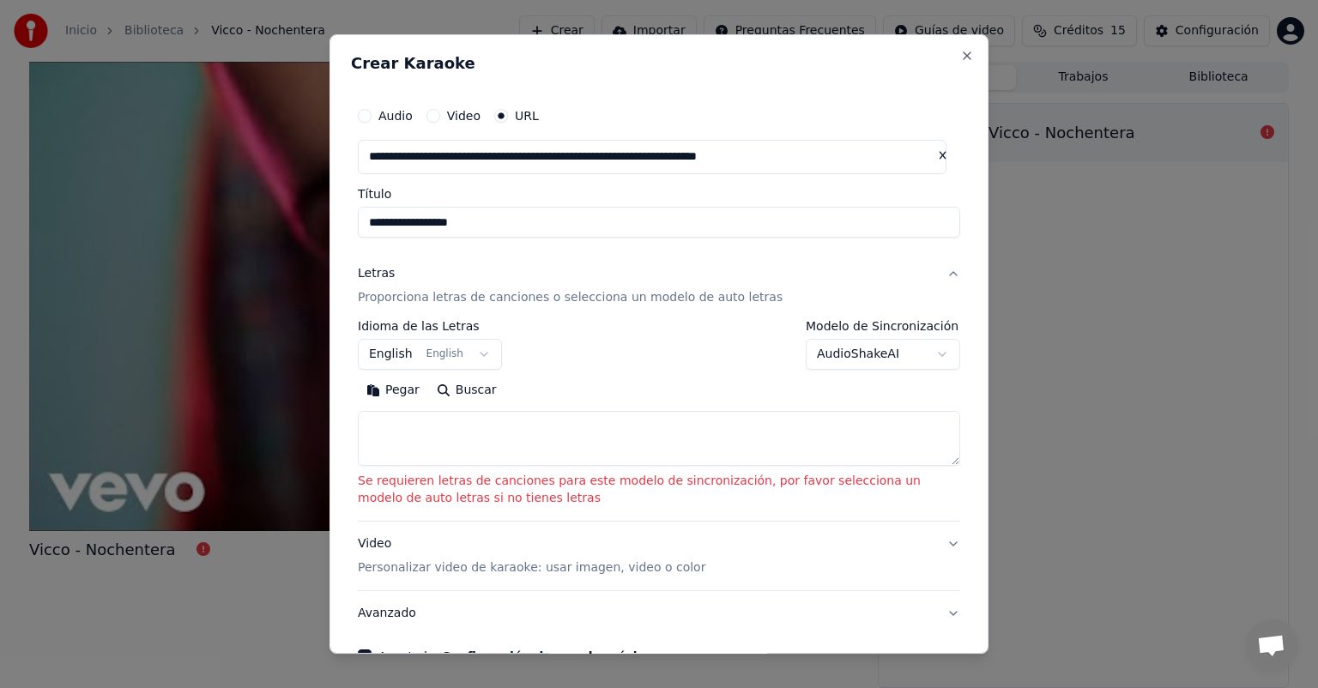
click at [723, 300] on p "Proporciona letras de canciones o selecciona un modelo de auto letras" at bounding box center [570, 297] width 425 height 17
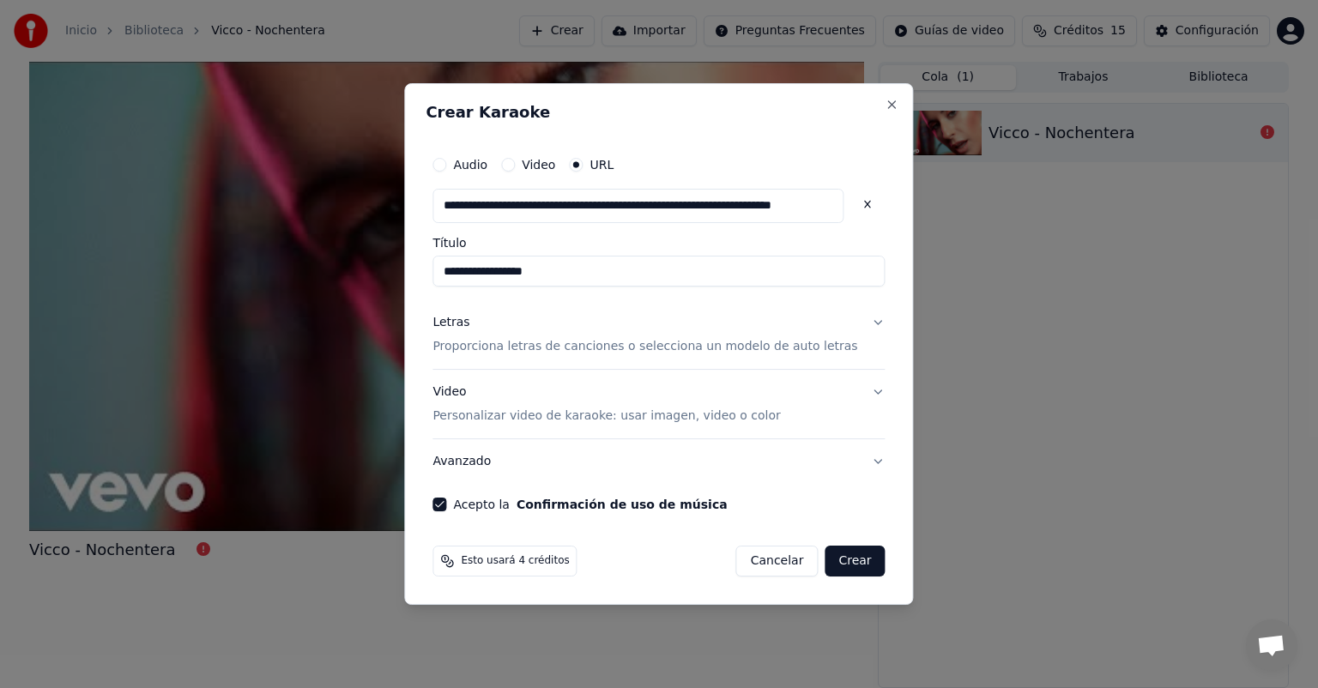
click at [851, 324] on button "Letras Proporciona letras de canciones o selecciona un modelo de auto letras" at bounding box center [658, 334] width 452 height 69
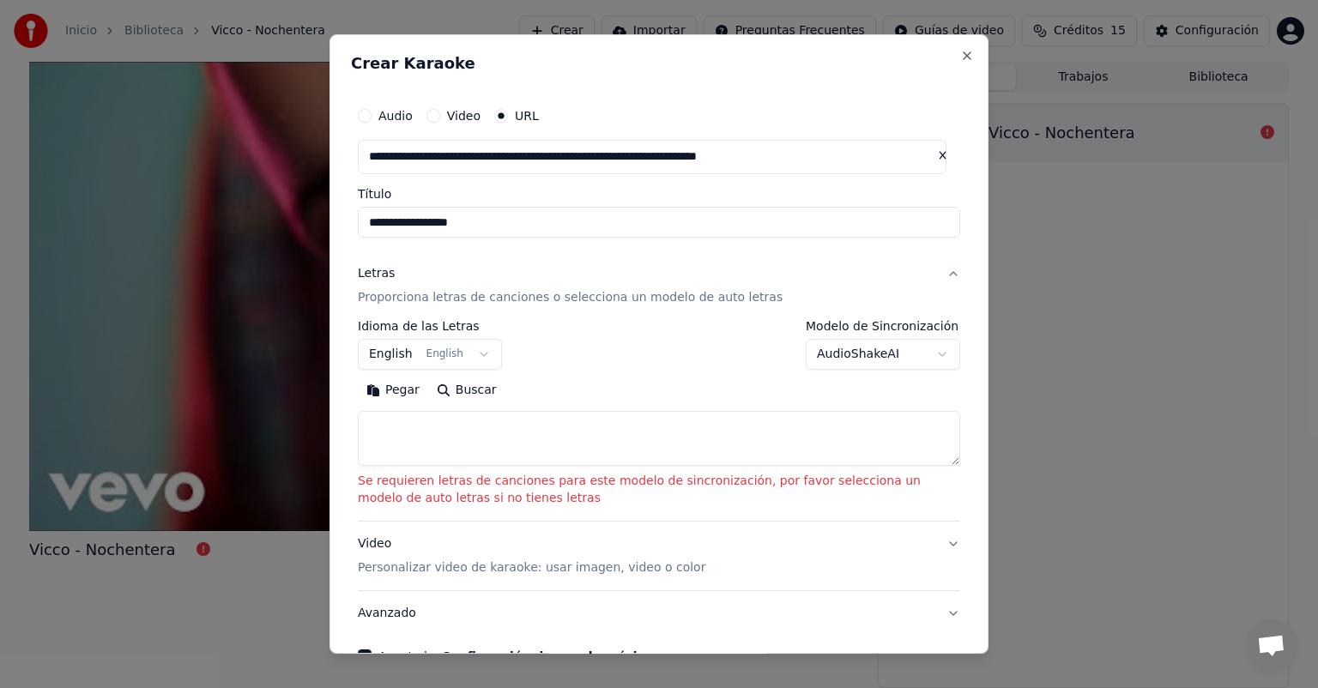
click at [463, 389] on button "Buscar" at bounding box center [466, 390] width 77 height 27
type textarea "**********"
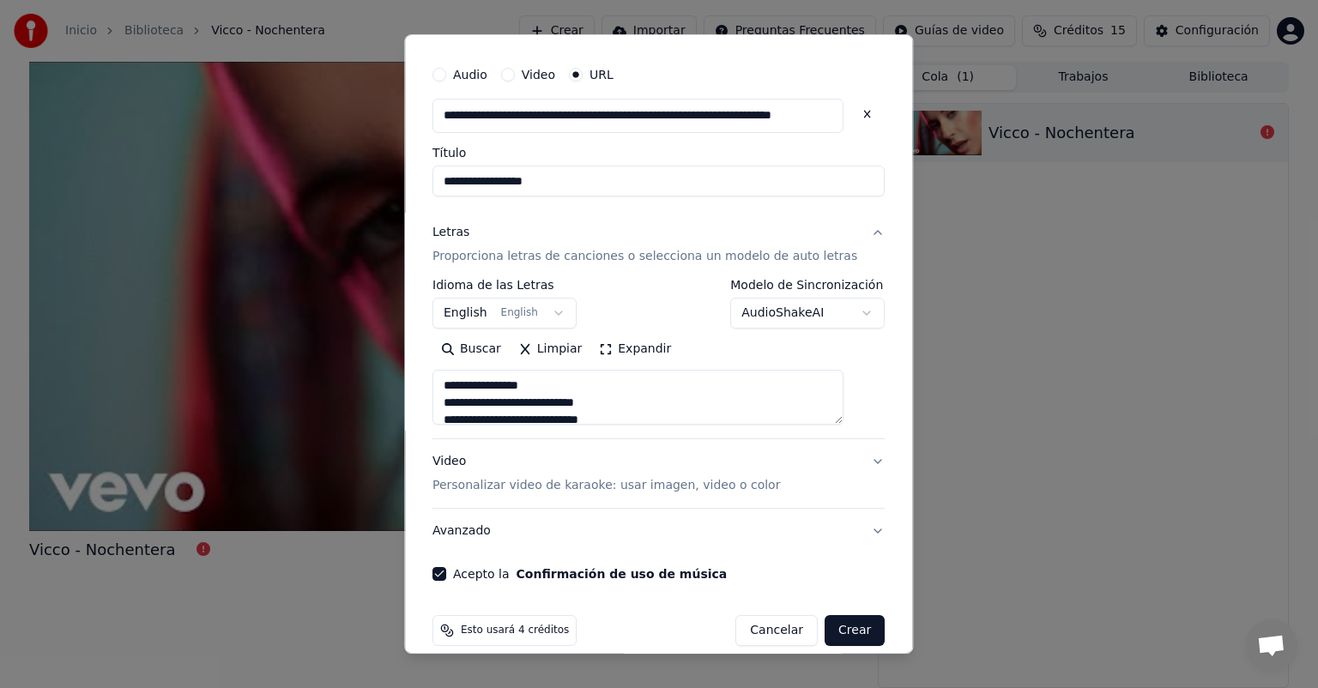
scroll to position [61, 0]
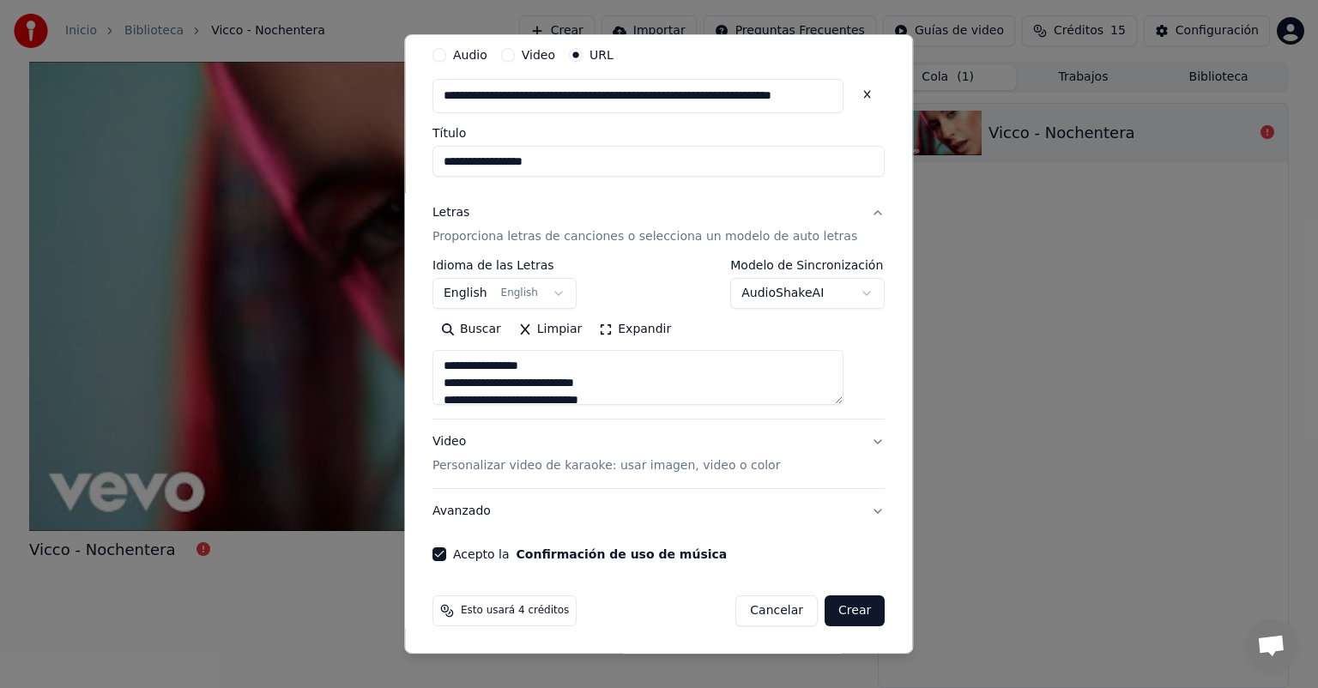
click at [832, 609] on button "Crear" at bounding box center [855, 611] width 60 height 31
select select "**"
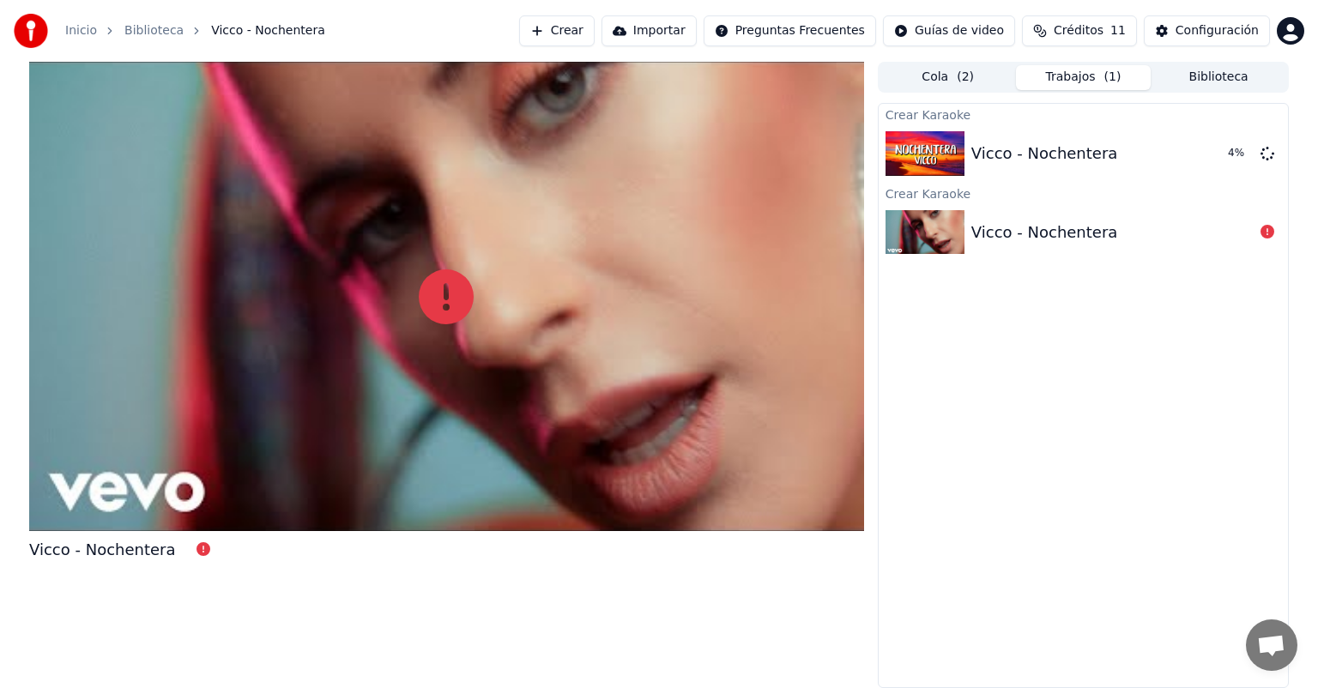
click at [1232, 227] on div "Vicco - Nochentera" at bounding box center [1112, 233] width 282 height 24
click at [1266, 233] on icon at bounding box center [1268, 232] width 14 height 14
click at [1086, 27] on span "Créditos" at bounding box center [1079, 30] width 50 height 17
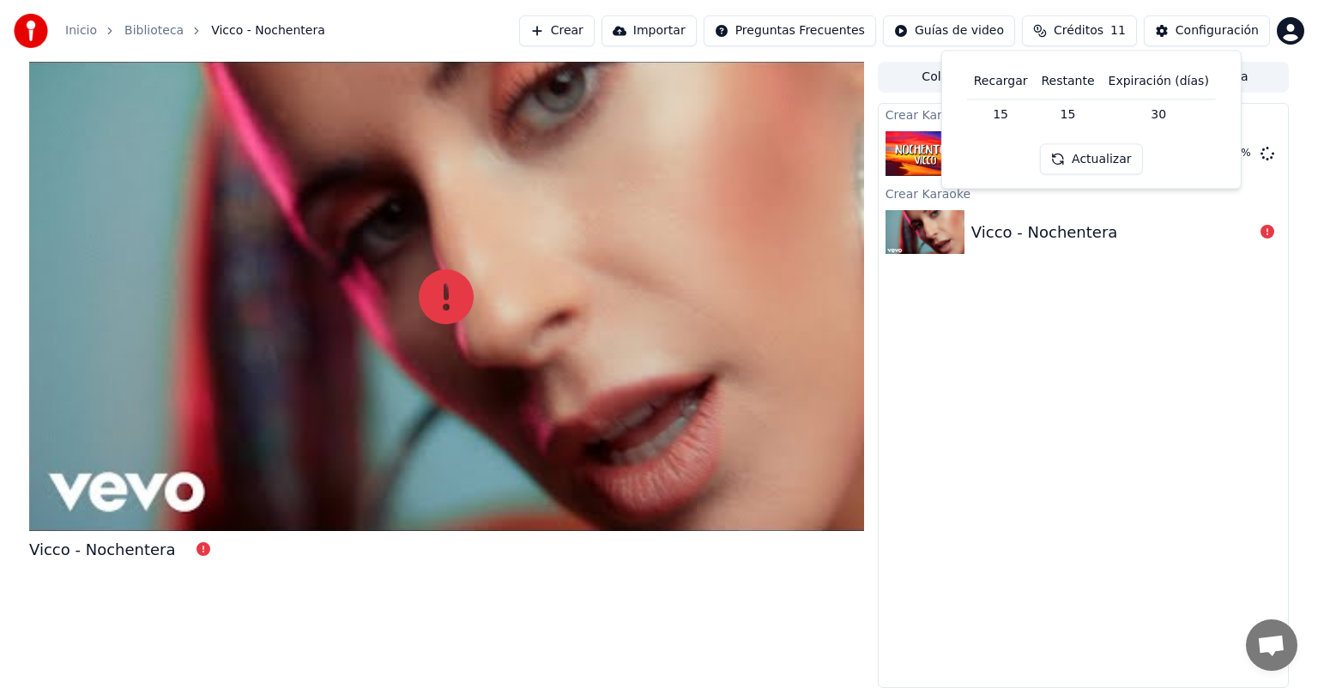
click at [1078, 114] on td "15" at bounding box center [1067, 114] width 67 height 31
click at [1008, 113] on td "15" at bounding box center [1001, 114] width 68 height 31
click at [1017, 76] on th "Recargar" at bounding box center [1001, 81] width 68 height 34
click at [1105, 157] on button "Actualizar" at bounding box center [1091, 159] width 102 height 31
click at [1092, 166] on button "Actualizar" at bounding box center [1091, 159] width 102 height 31
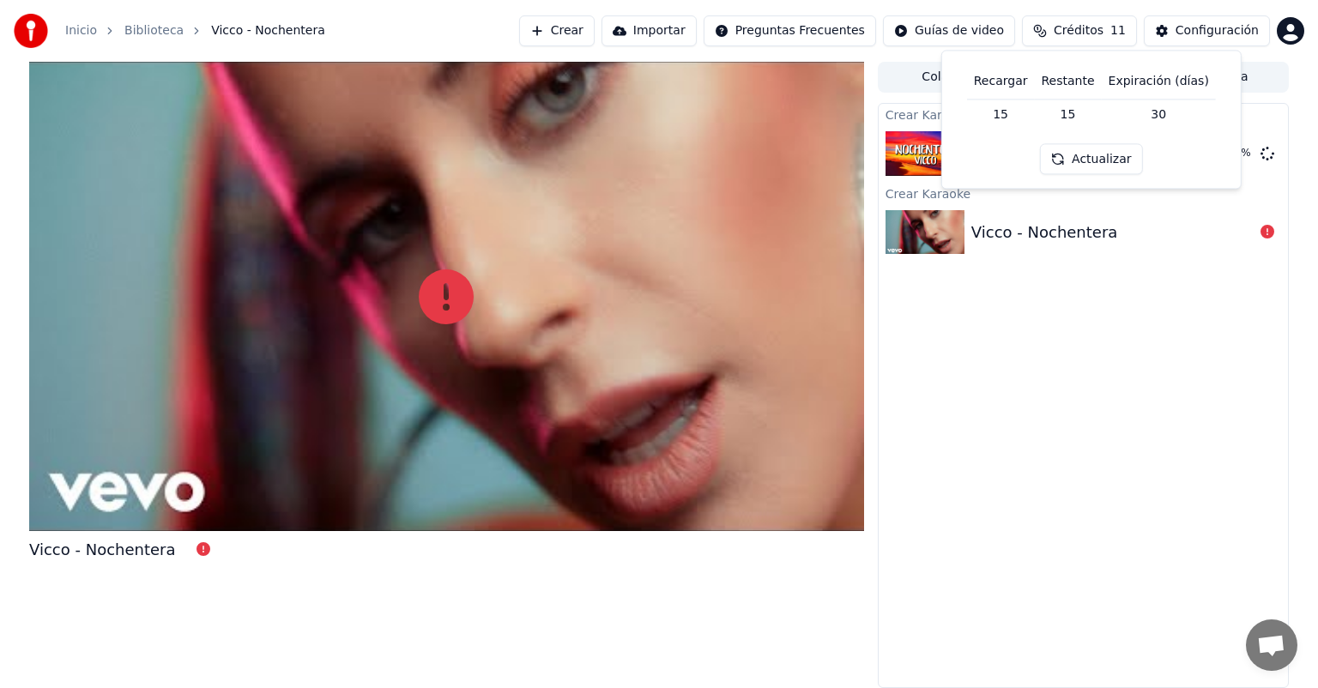
click at [1098, 162] on button "Actualizar" at bounding box center [1091, 159] width 102 height 31
click at [1012, 343] on div "Crear Karaoke Vicco - Nochentera 20 % Crear Karaoke Vicco - Nochentera" at bounding box center [1083, 395] width 411 height 585
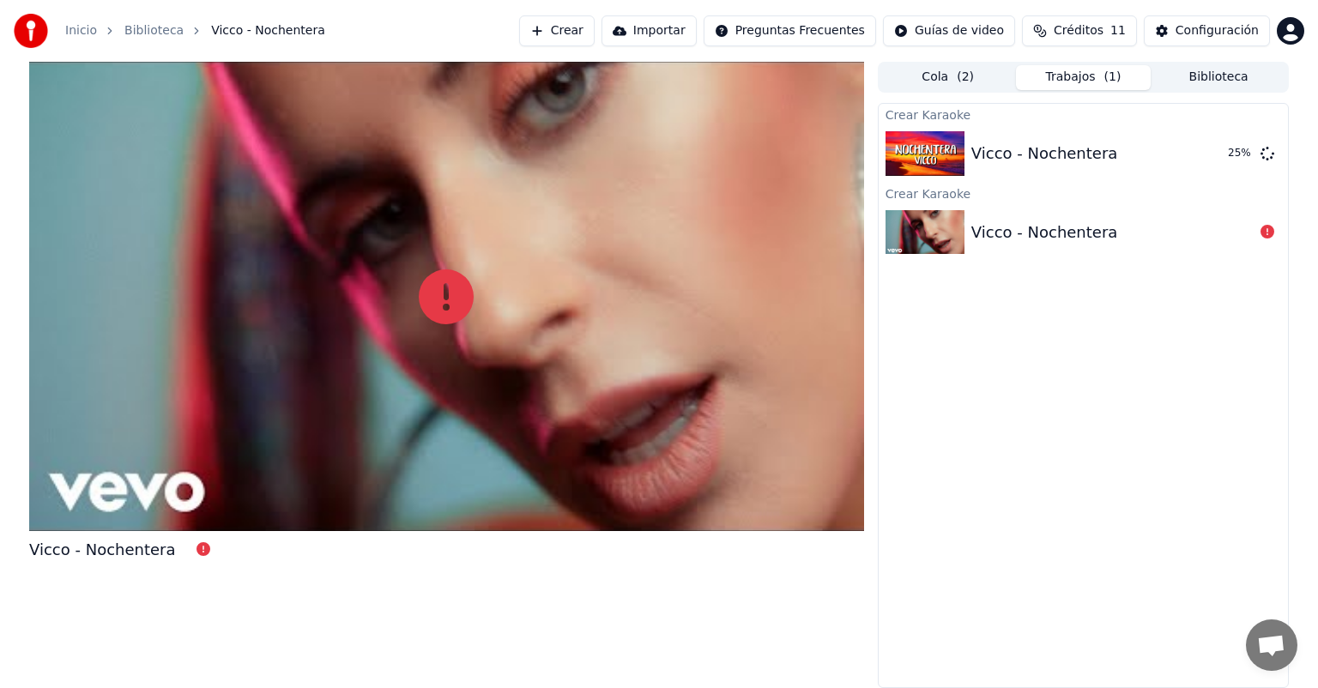
drag, startPoint x: 947, startPoint y: 230, endPoint x: 945, endPoint y: 390, distance: 160.5
click at [1235, 72] on button "Biblioteca" at bounding box center [1219, 77] width 136 height 25
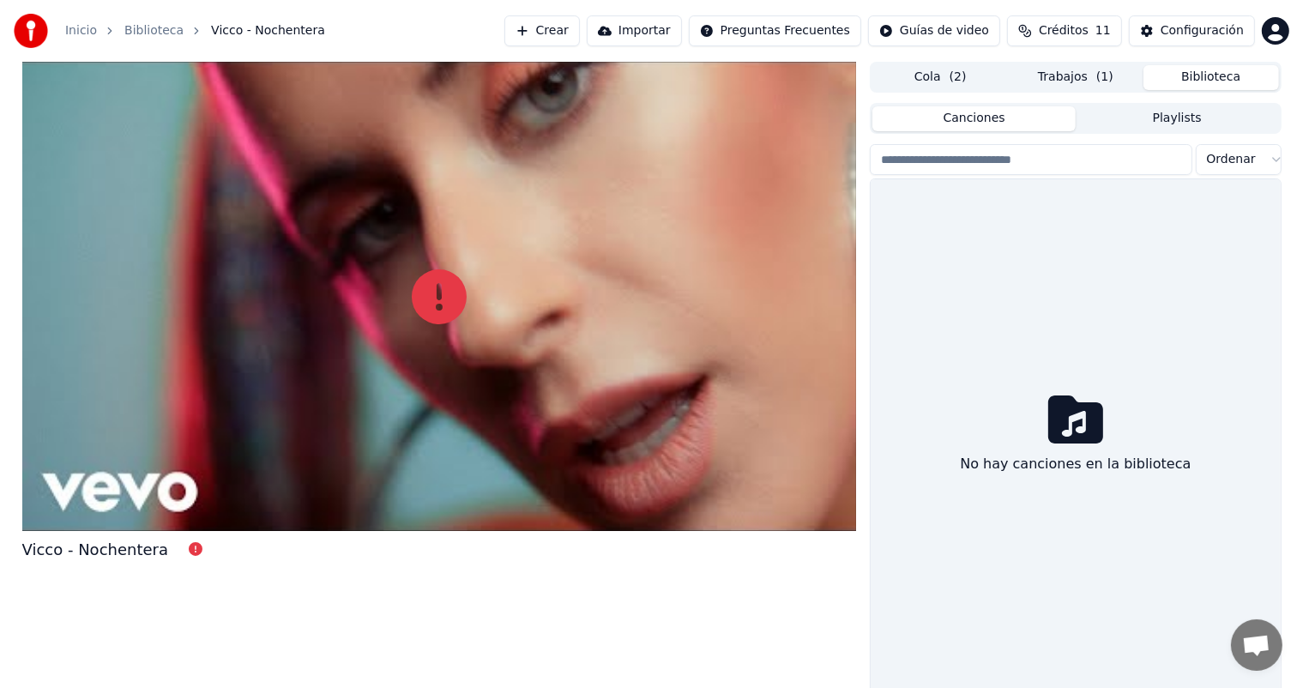
click at [1082, 72] on button "Trabajos ( 1 )" at bounding box center [1076, 77] width 136 height 25
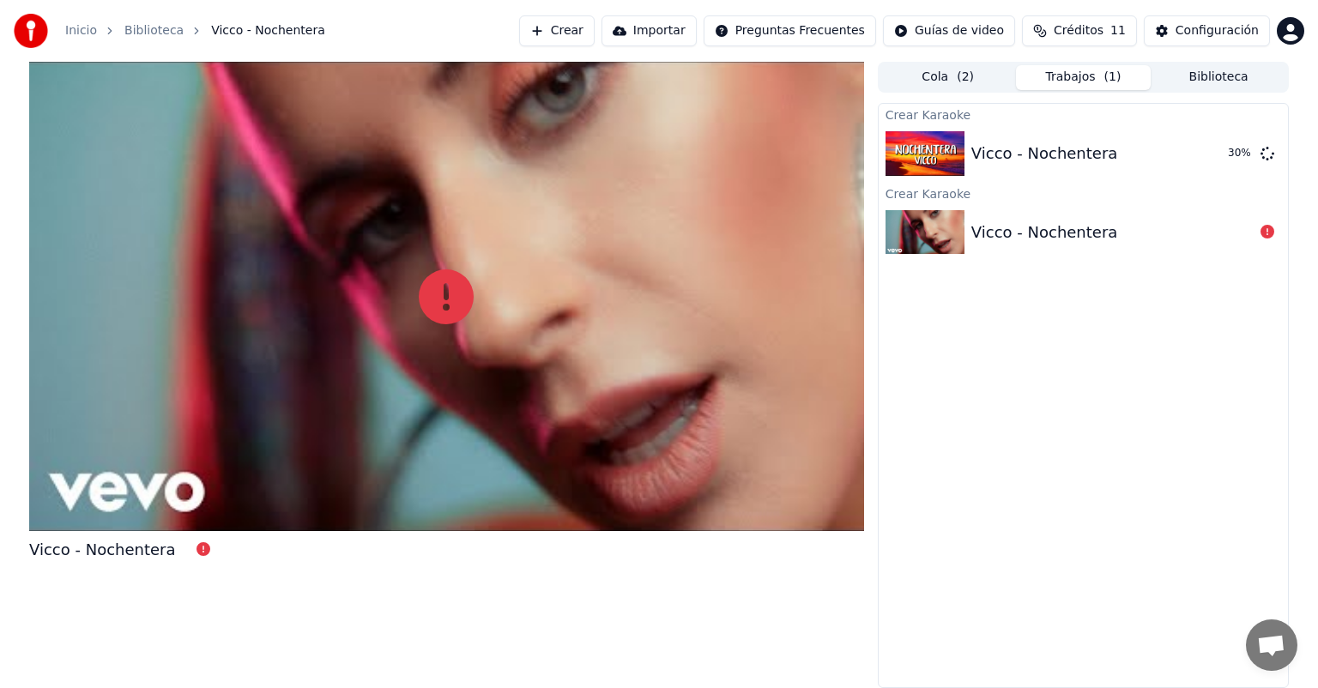
click at [971, 76] on button "Cola ( 2 )" at bounding box center [948, 77] width 136 height 25
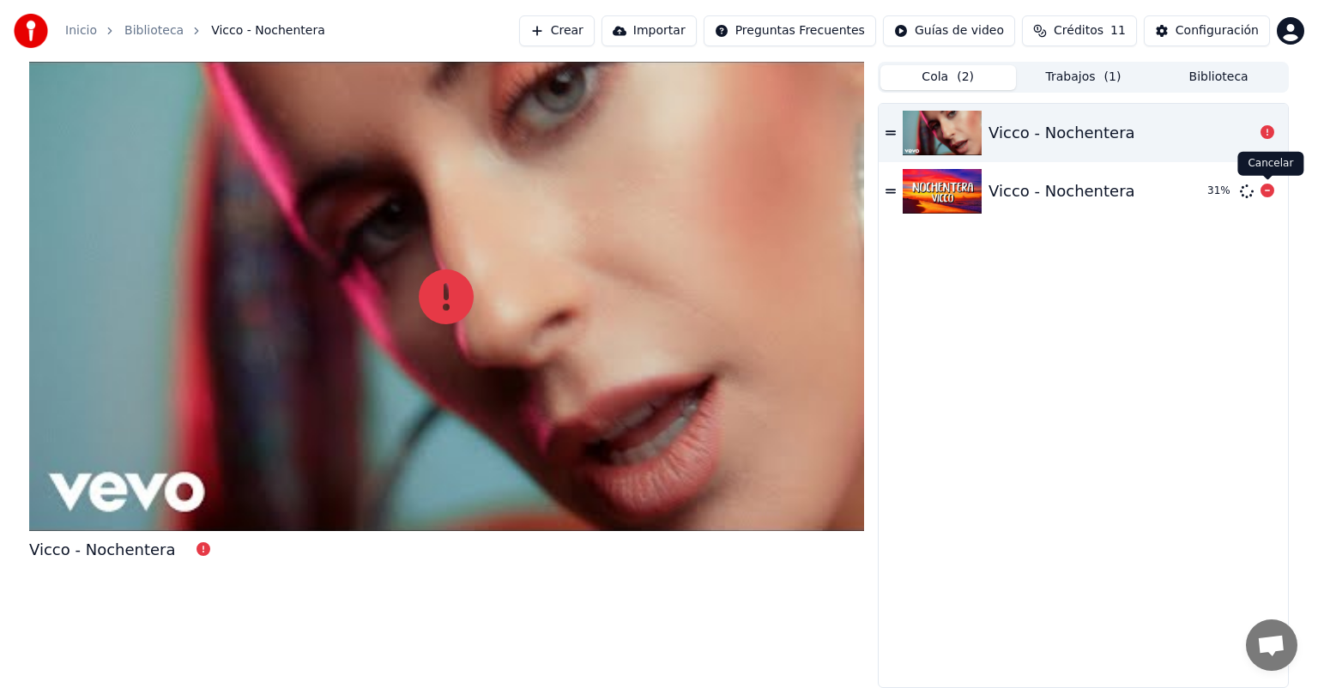
click at [891, 131] on icon at bounding box center [891, 132] width 10 height 4
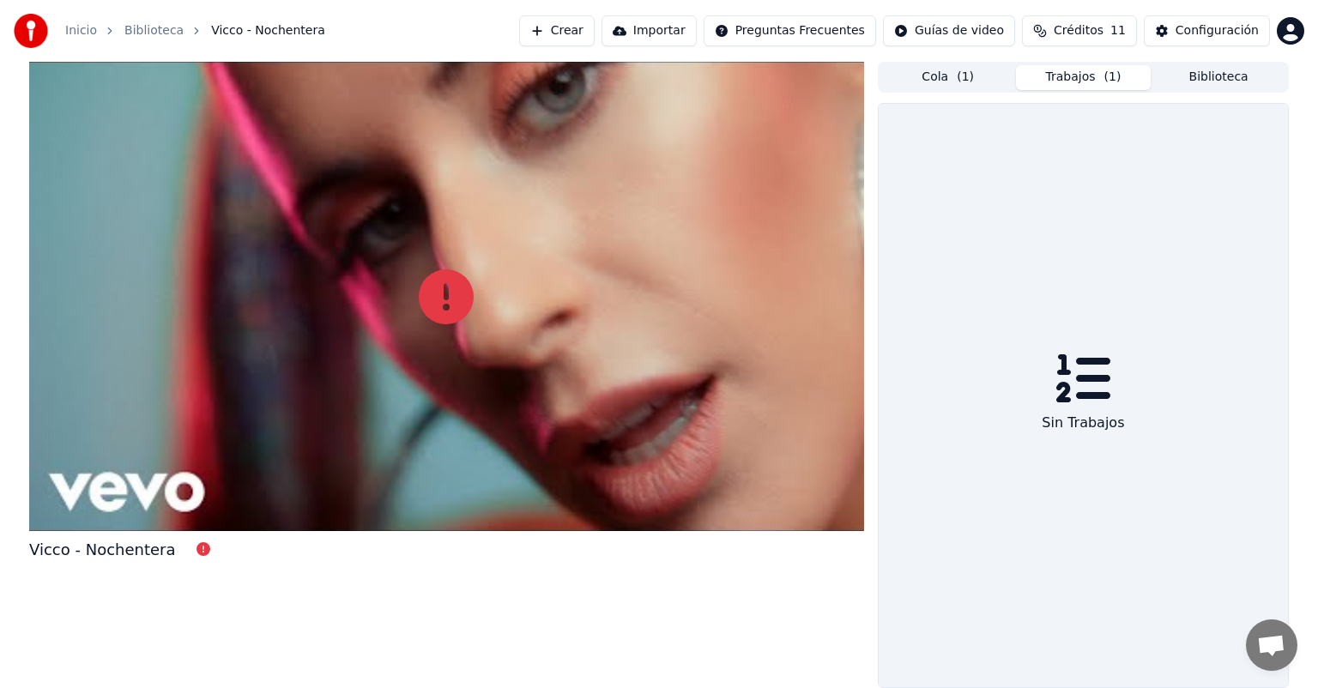
click at [1090, 81] on button "Trabajos ( 1 )" at bounding box center [1084, 77] width 136 height 25
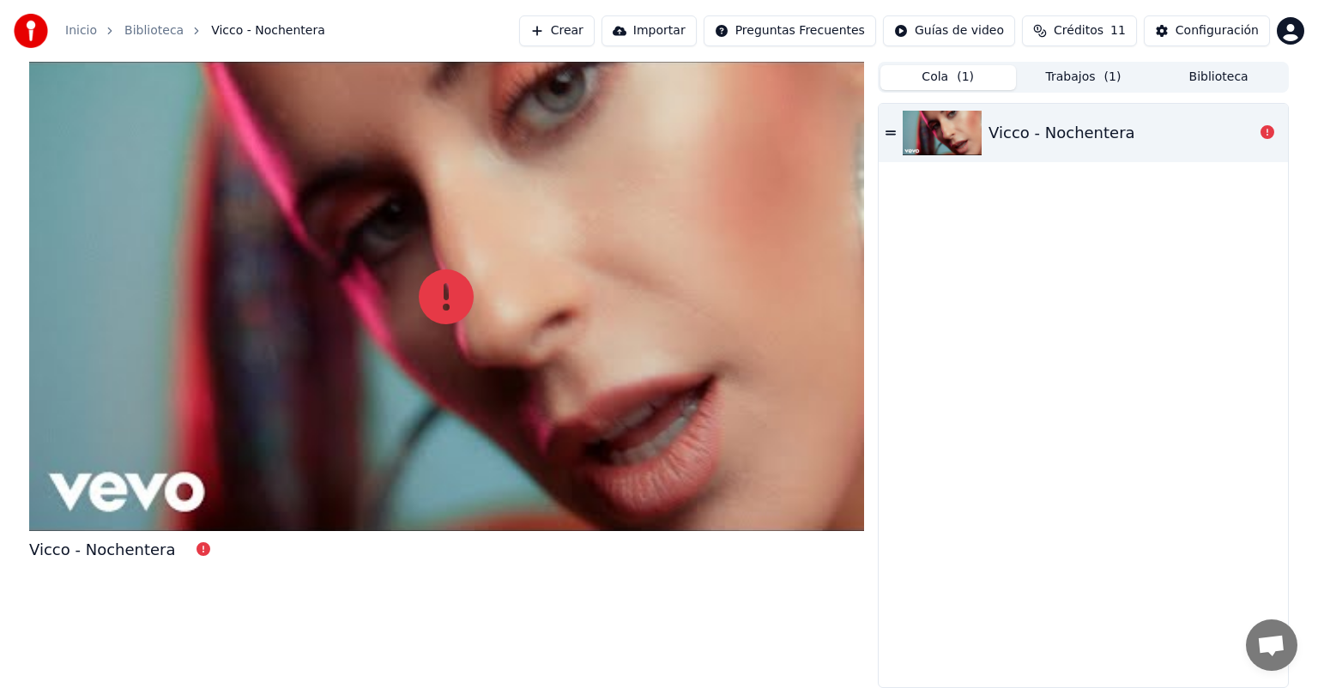
click at [951, 82] on button "Cola ( 1 )" at bounding box center [948, 77] width 136 height 25
click at [1074, 74] on button "Trabajos ( 1 )" at bounding box center [1084, 77] width 136 height 25
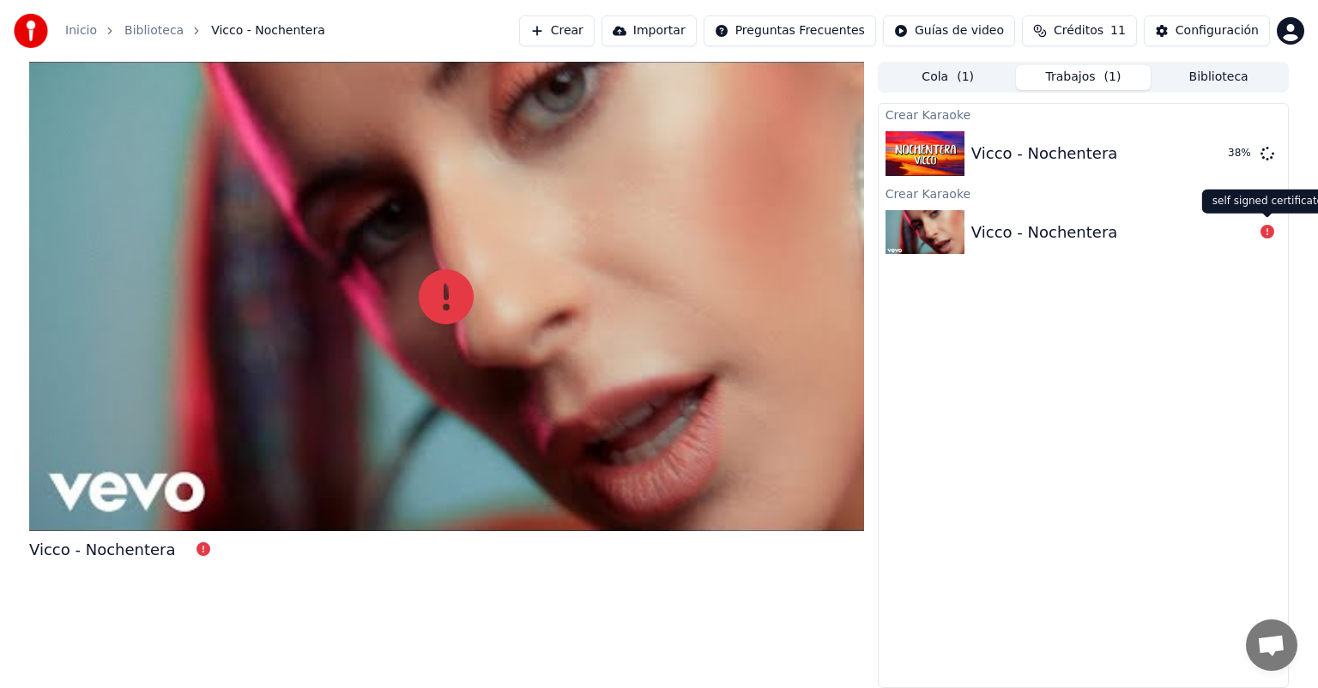
click at [1263, 233] on icon at bounding box center [1268, 232] width 14 height 14
click at [1267, 233] on icon at bounding box center [1268, 232] width 14 height 14
drag, startPoint x: 1267, startPoint y: 233, endPoint x: 1153, endPoint y: 233, distance: 113.3
click at [1153, 233] on div "Vicco - Nochentera" at bounding box center [1083, 232] width 409 height 58
click at [1268, 232] on icon at bounding box center [1268, 232] width 14 height 14
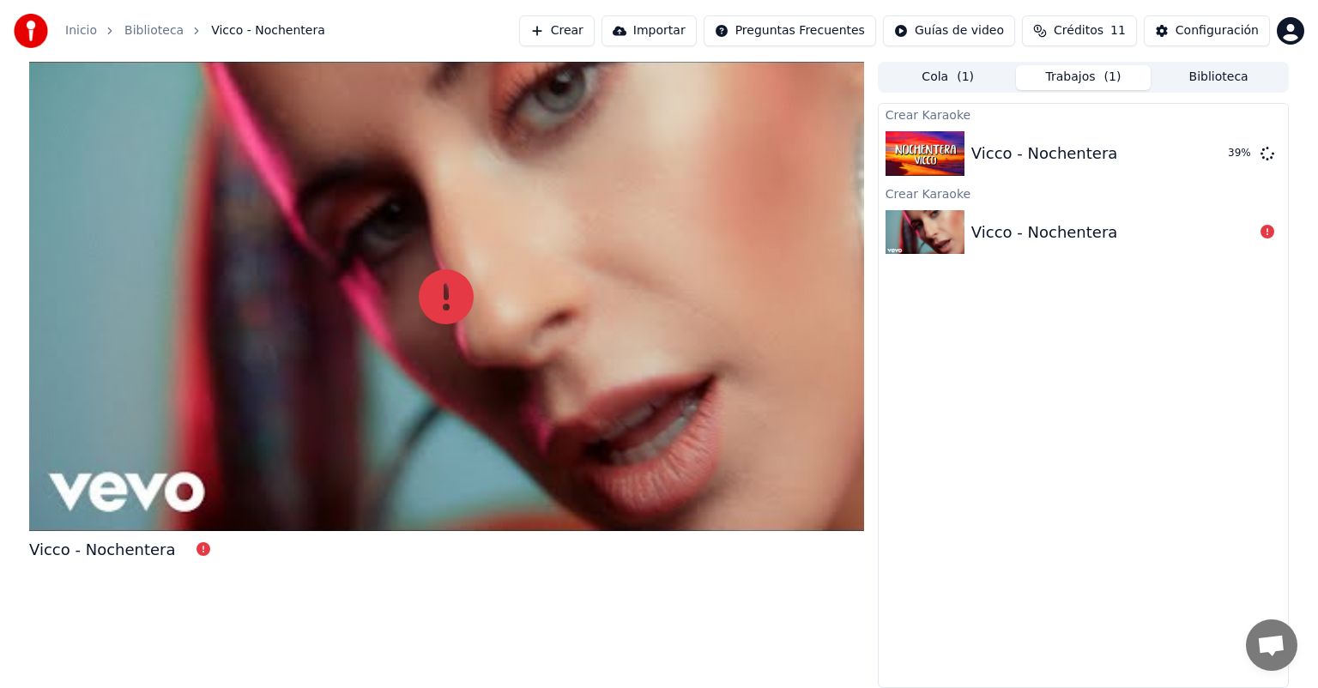
click at [1268, 232] on icon at bounding box center [1268, 232] width 14 height 14
click at [697, 28] on button "Importar" at bounding box center [649, 30] width 95 height 31
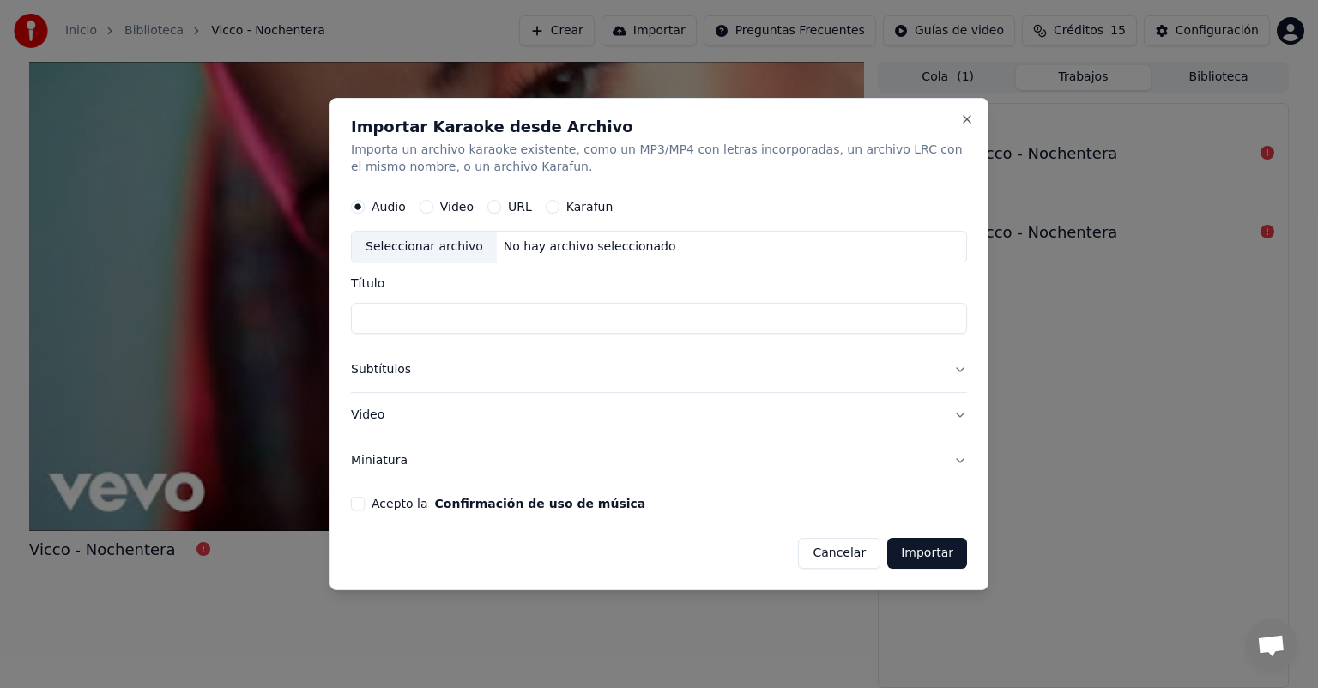
click at [855, 554] on button "Cancelar" at bounding box center [839, 553] width 82 height 31
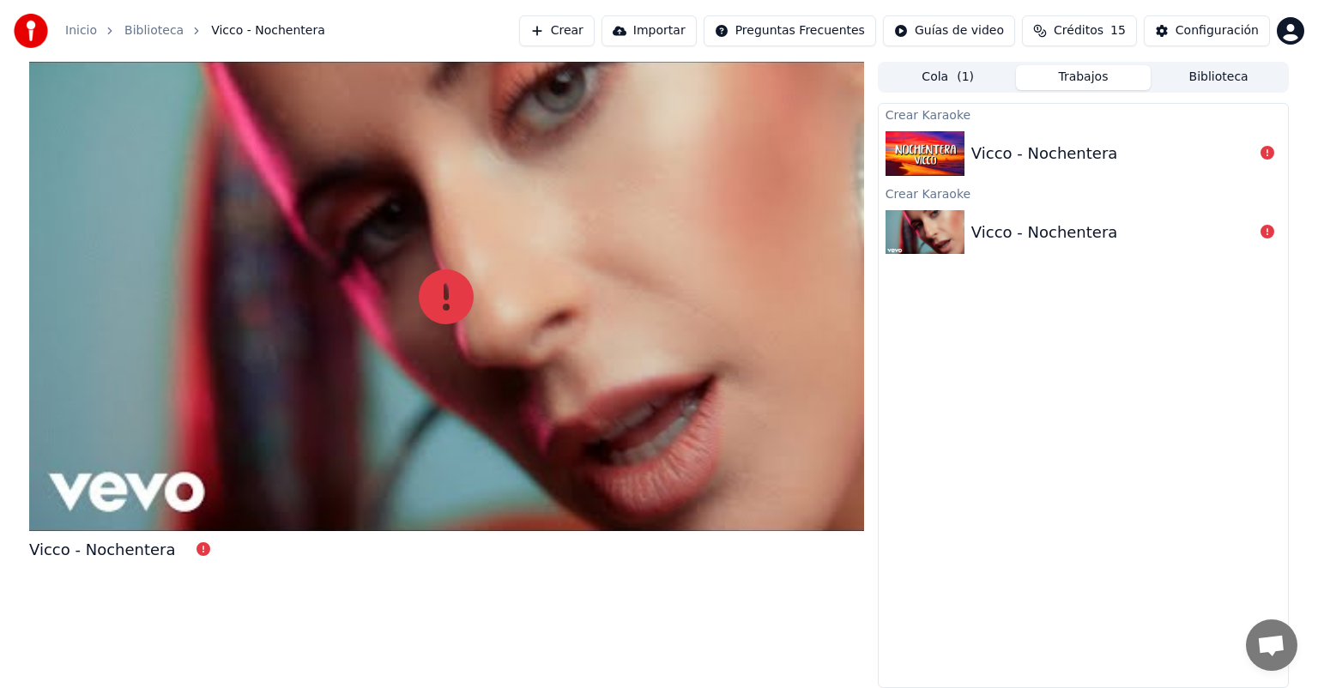
click at [1267, 161] on button at bounding box center [1268, 153] width 14 height 21
click at [1267, 159] on icon at bounding box center [1268, 153] width 14 height 14
click at [1263, 151] on icon at bounding box center [1268, 153] width 14 height 14
click at [581, 33] on button "Crear" at bounding box center [557, 30] width 76 height 31
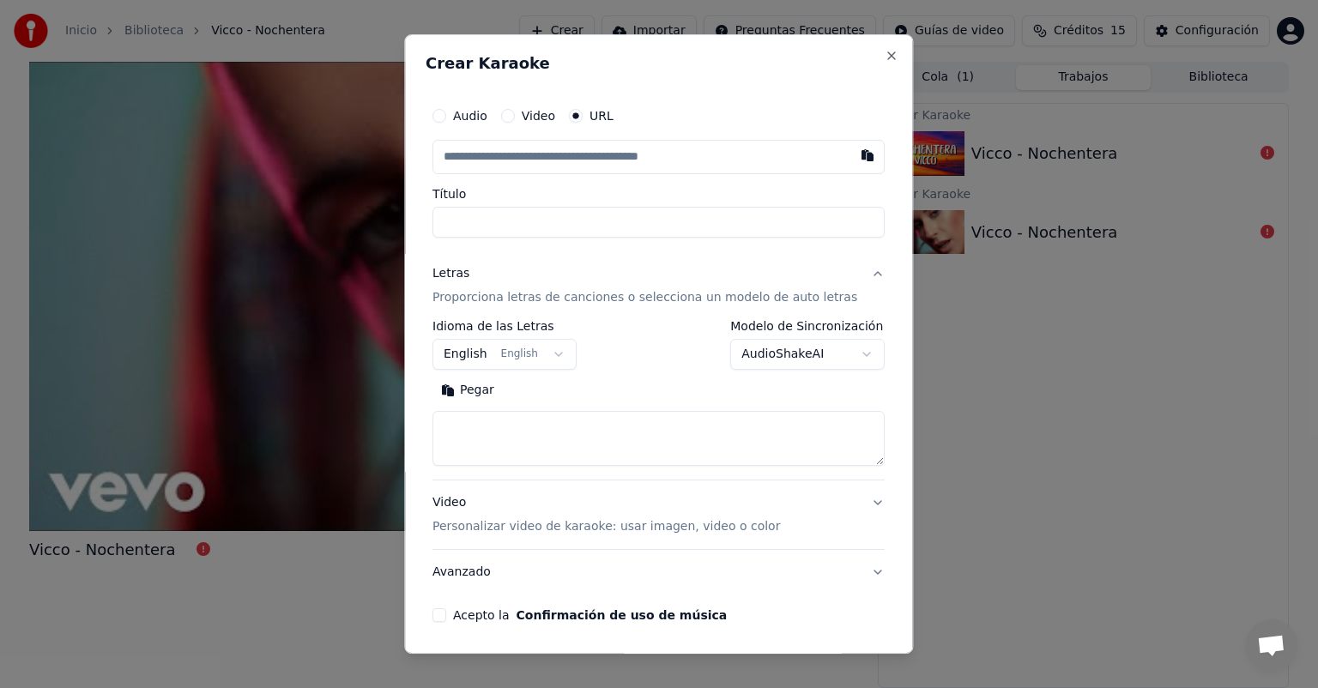
click at [677, 150] on input "text" at bounding box center [658, 157] width 452 height 34
paste input "**********"
type input "**********"
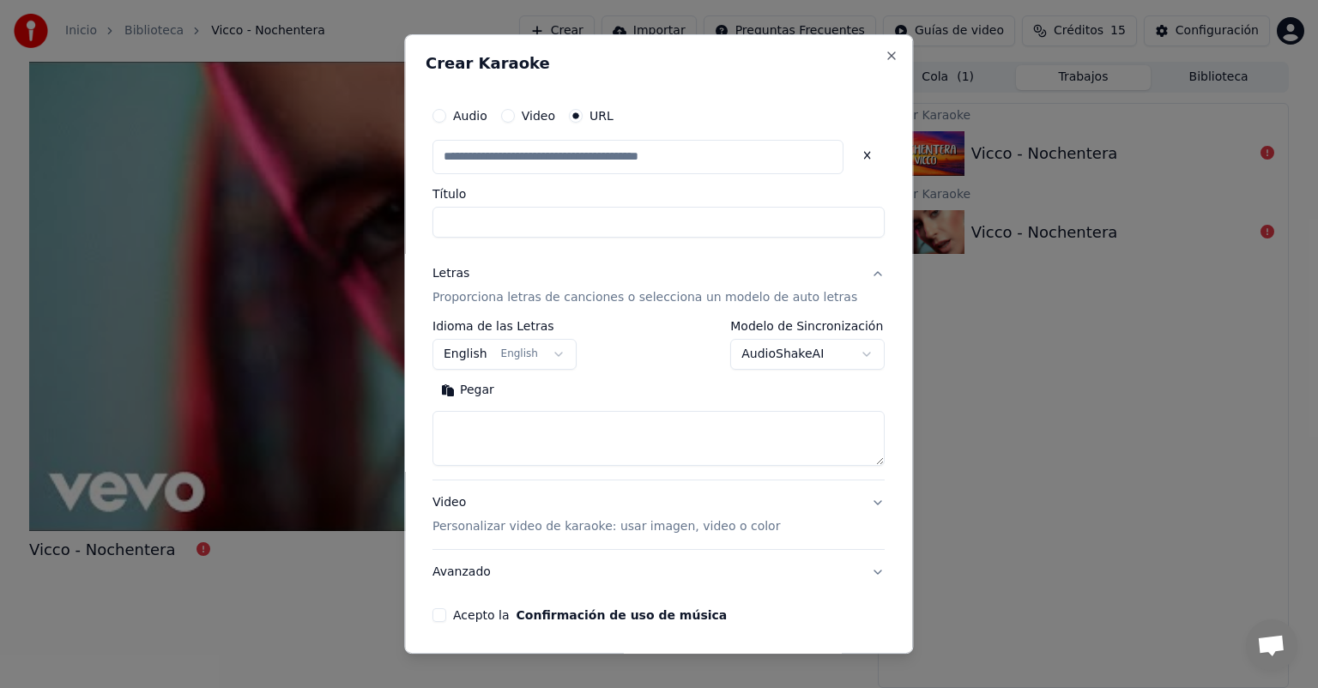
click at [657, 191] on label "Título" at bounding box center [658, 194] width 452 height 12
click at [657, 207] on input "Título" at bounding box center [658, 222] width 452 height 31
type input "**********"
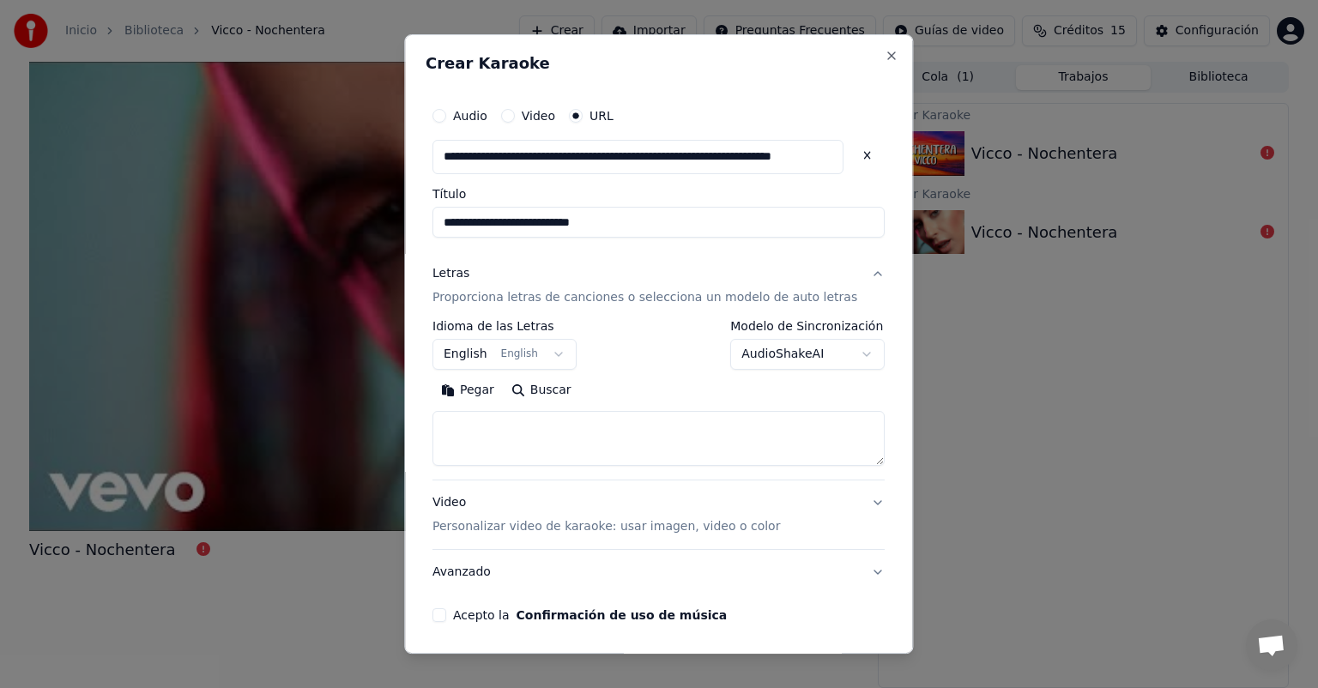
type input "**********"
click at [564, 397] on button "Buscar" at bounding box center [541, 390] width 77 height 27
type textarea "**********"
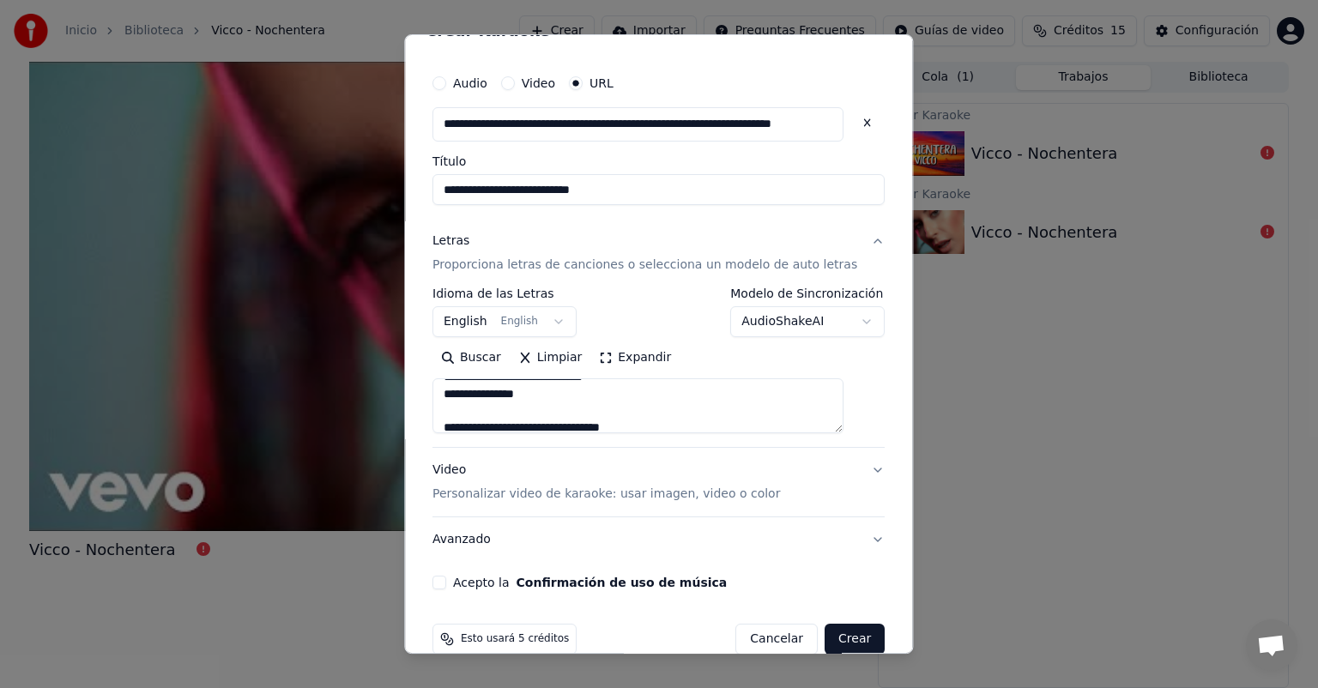
scroll to position [61, 0]
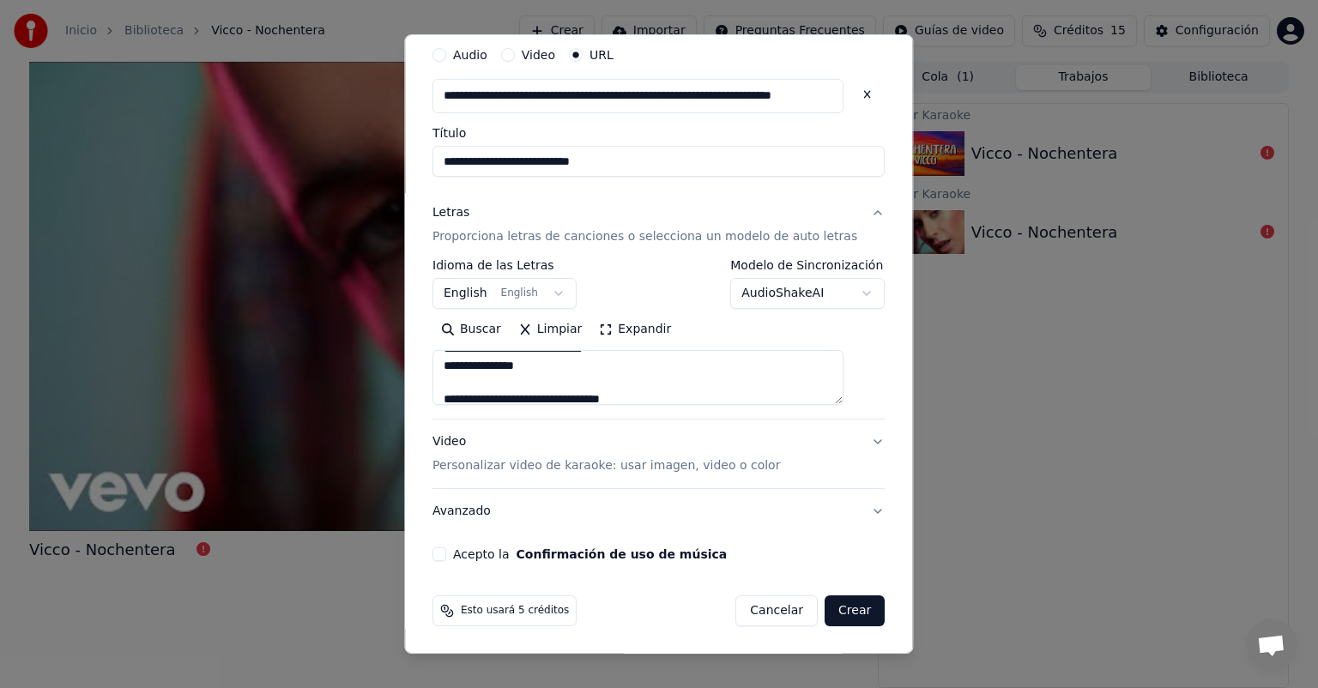
click at [446, 556] on button "Acepto la Confirmación de uso de música" at bounding box center [439, 554] width 14 height 14
click at [827, 608] on button "Crear" at bounding box center [855, 611] width 60 height 31
select select "**"
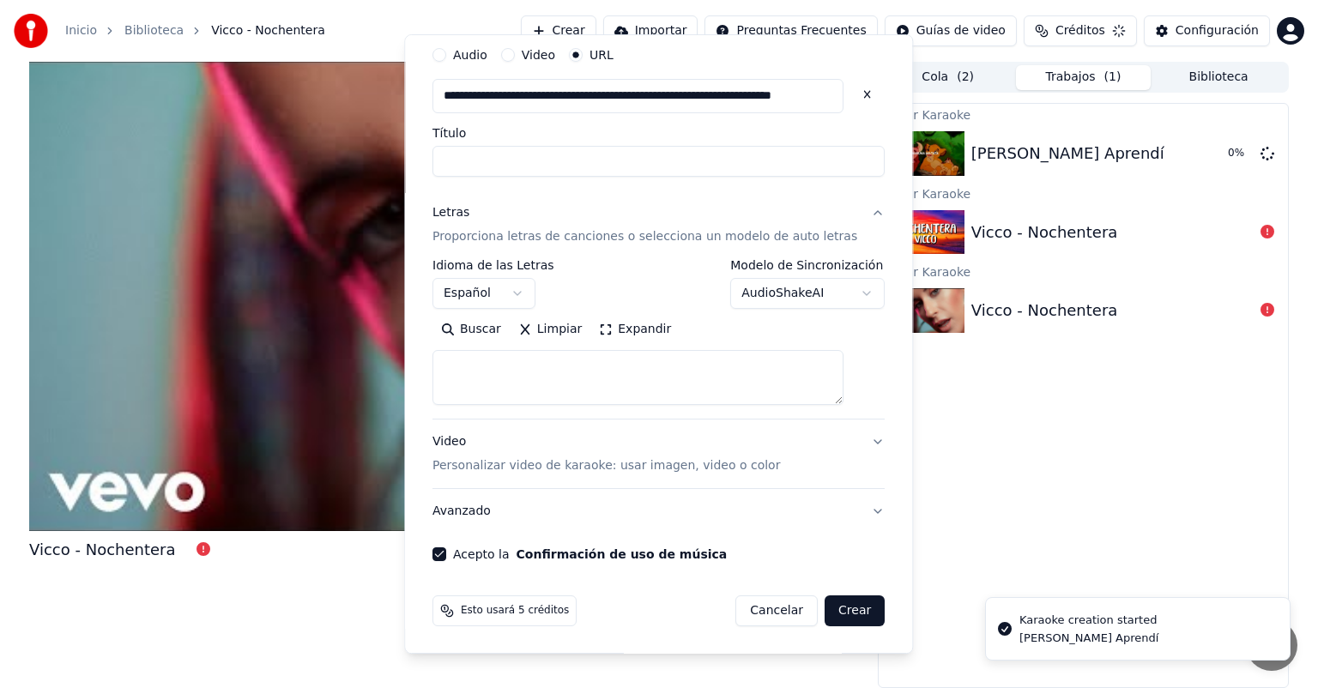
select select
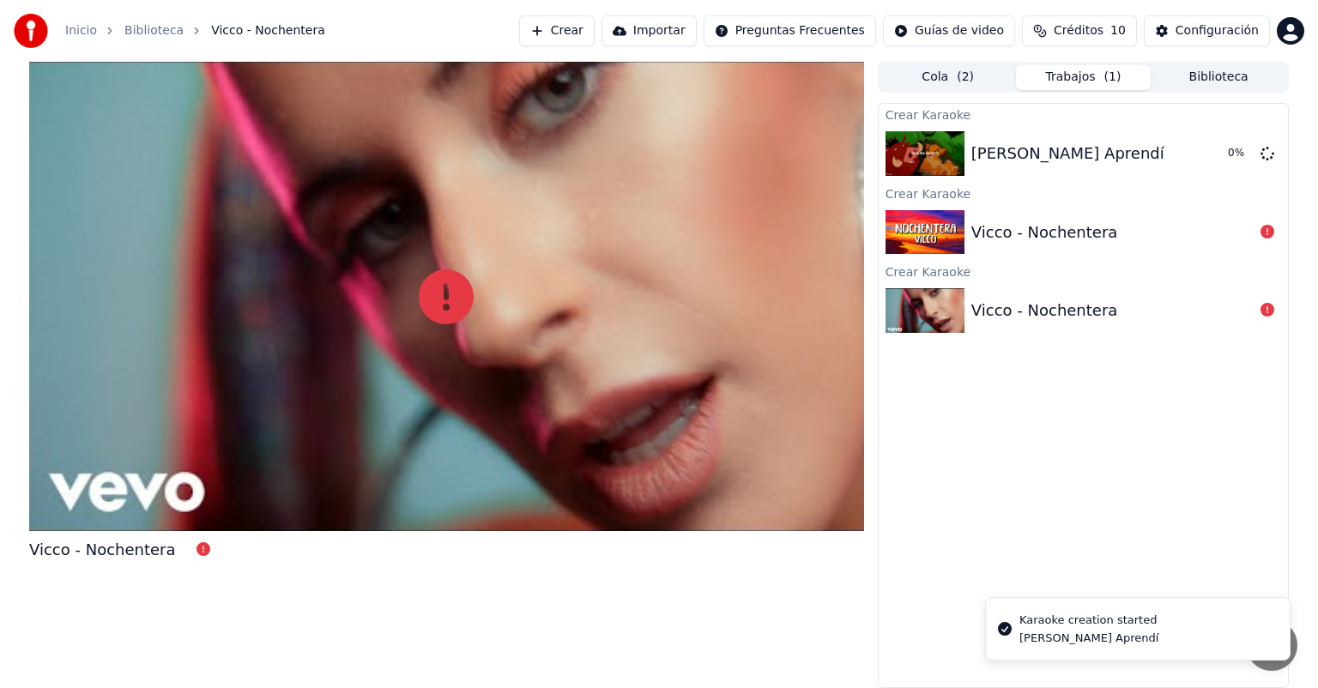
scroll to position [0, 0]
click at [1055, 425] on div "Crear Karaoke [PERSON_NAME] [PERSON_NAME] Karaoke Vicco - Nochentera Crear Kara…" at bounding box center [1083, 395] width 411 height 585
click at [971, 70] on button "Cola ( 2 )" at bounding box center [948, 77] width 136 height 25
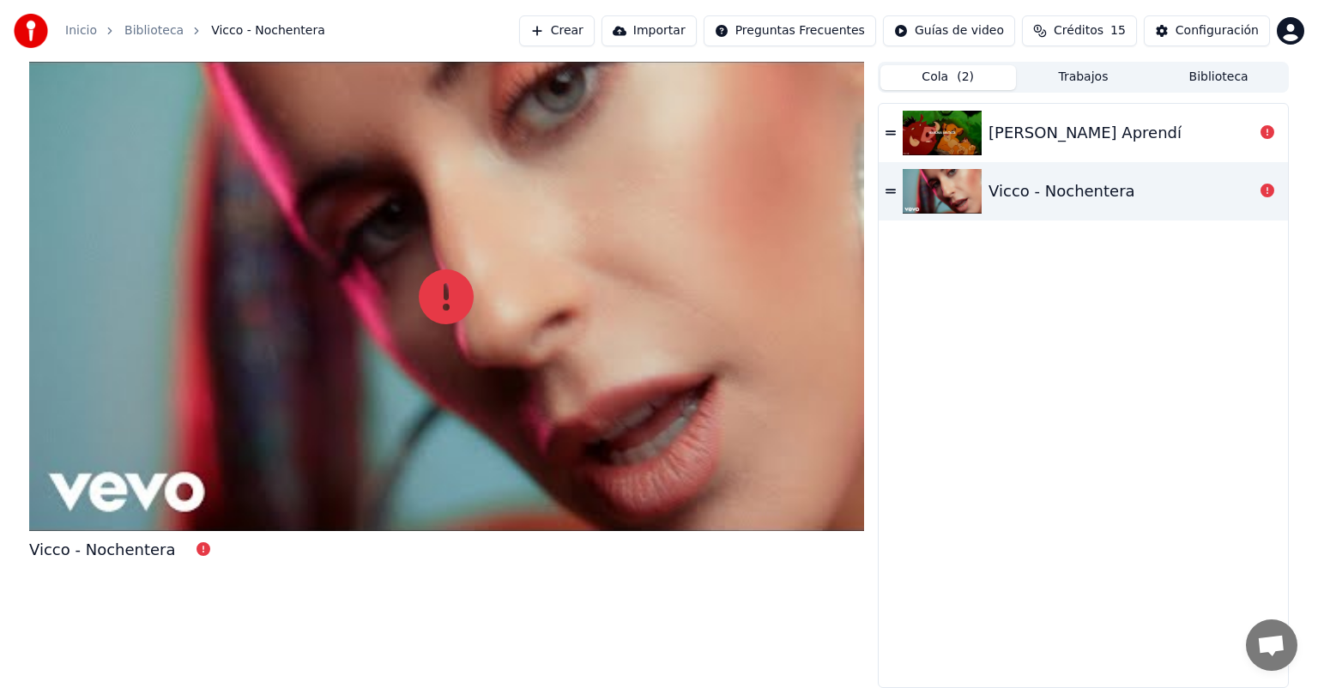
click at [1112, 145] on div "[PERSON_NAME] Aprendí" at bounding box center [1083, 133] width 409 height 58
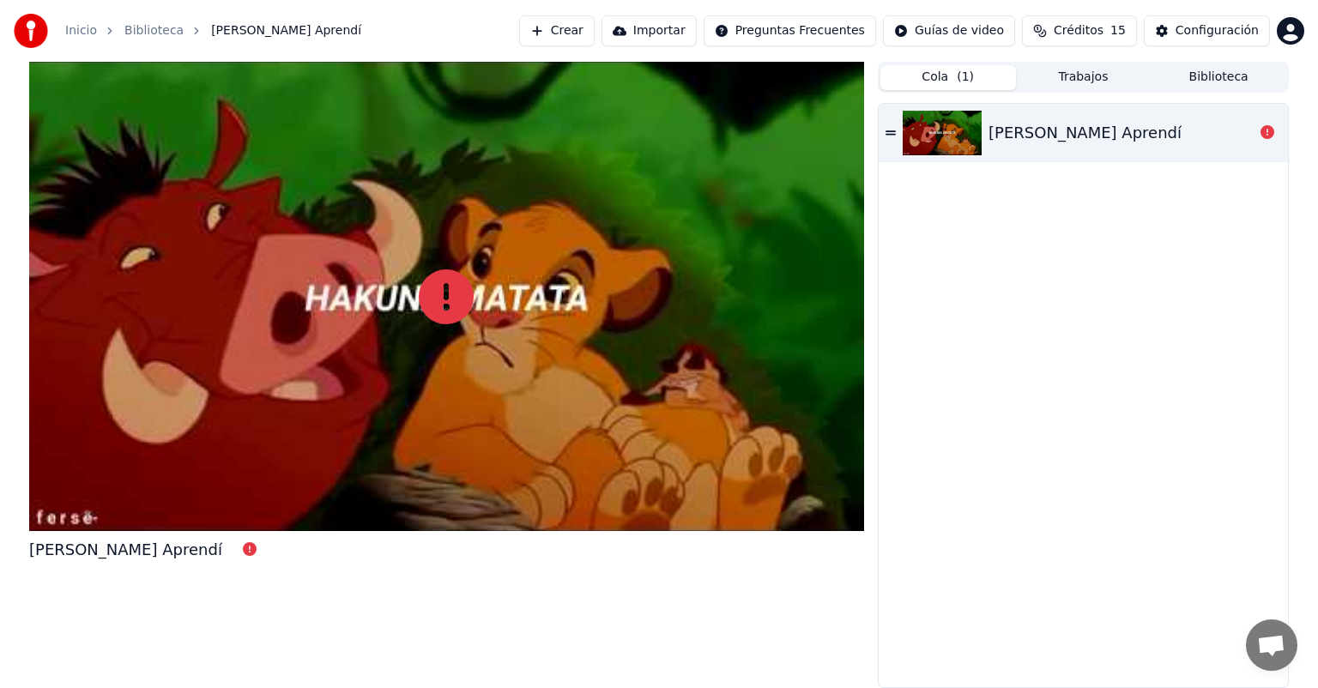
click at [1109, 139] on div "[PERSON_NAME] Aprendí" at bounding box center [1085, 133] width 193 height 24
click at [969, 137] on img at bounding box center [942, 133] width 79 height 45
click at [1072, 82] on button "Trabajos" at bounding box center [1084, 77] width 136 height 25
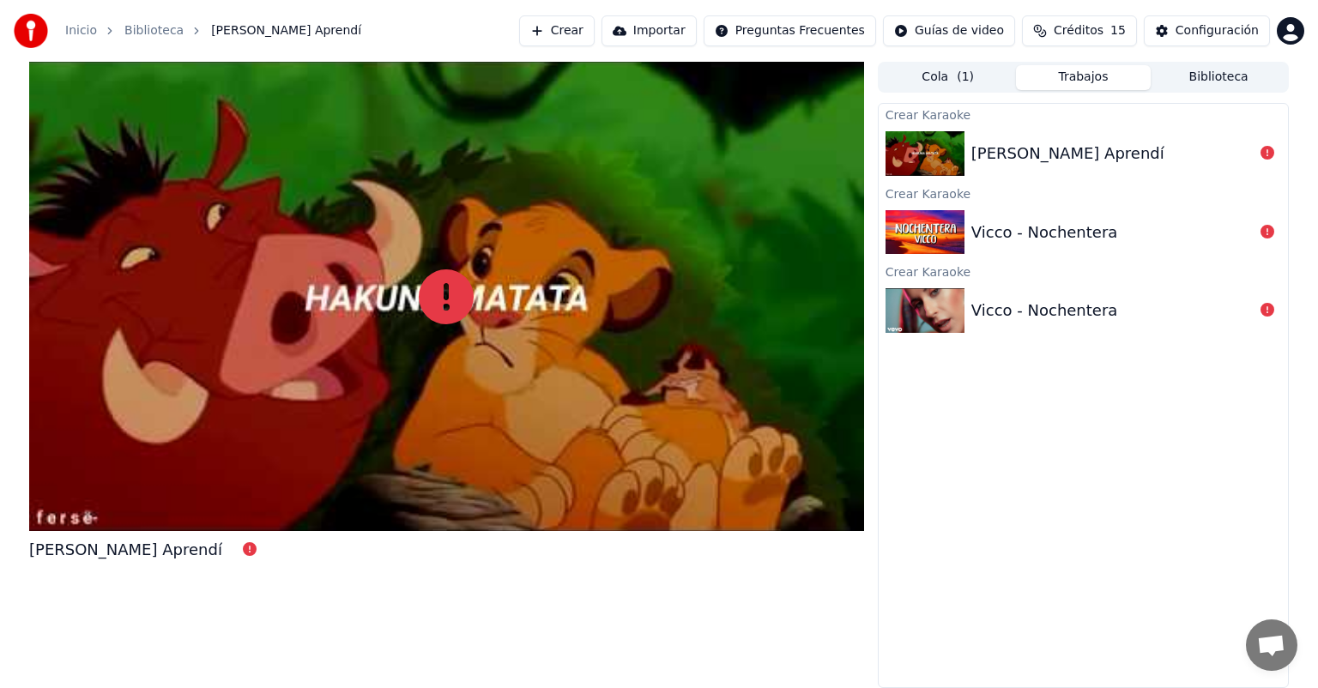
click at [1079, 125] on div "[PERSON_NAME] Aprendí" at bounding box center [1083, 153] width 409 height 58
click at [1089, 142] on div "[PERSON_NAME] Aprendí" at bounding box center [1067, 154] width 193 height 24
click at [1085, 221] on div "Vicco - Nochentera" at bounding box center [1044, 233] width 147 height 24
click at [1081, 321] on div "Vicco - Nochentera" at bounding box center [1044, 311] width 147 height 24
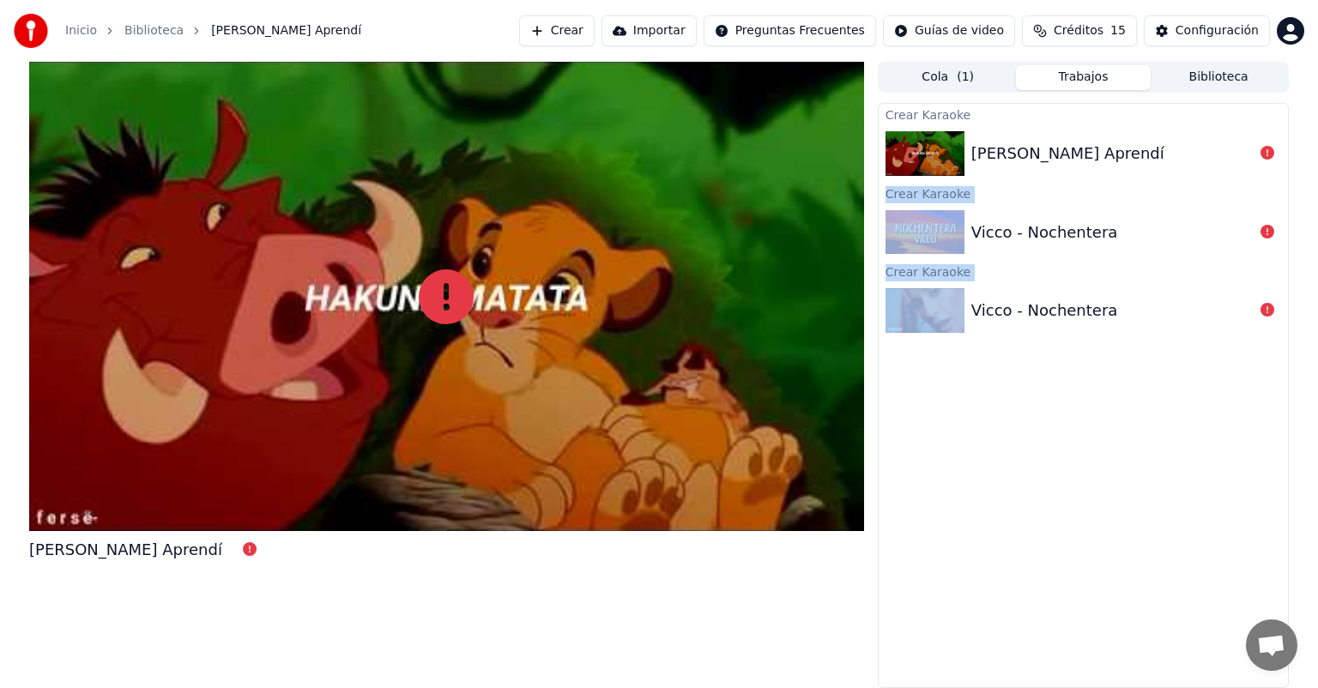
drag, startPoint x: 1067, startPoint y: 408, endPoint x: 1129, endPoint y: 134, distance: 280.6
click at [1129, 134] on div "Crear Karaoke [PERSON_NAME] [PERSON_NAME] Karaoke Vicco - Nochentera Crear Kara…" at bounding box center [1083, 395] width 411 height 585
click at [1125, 224] on div "Vicco - Nochentera" at bounding box center [1112, 233] width 282 height 24
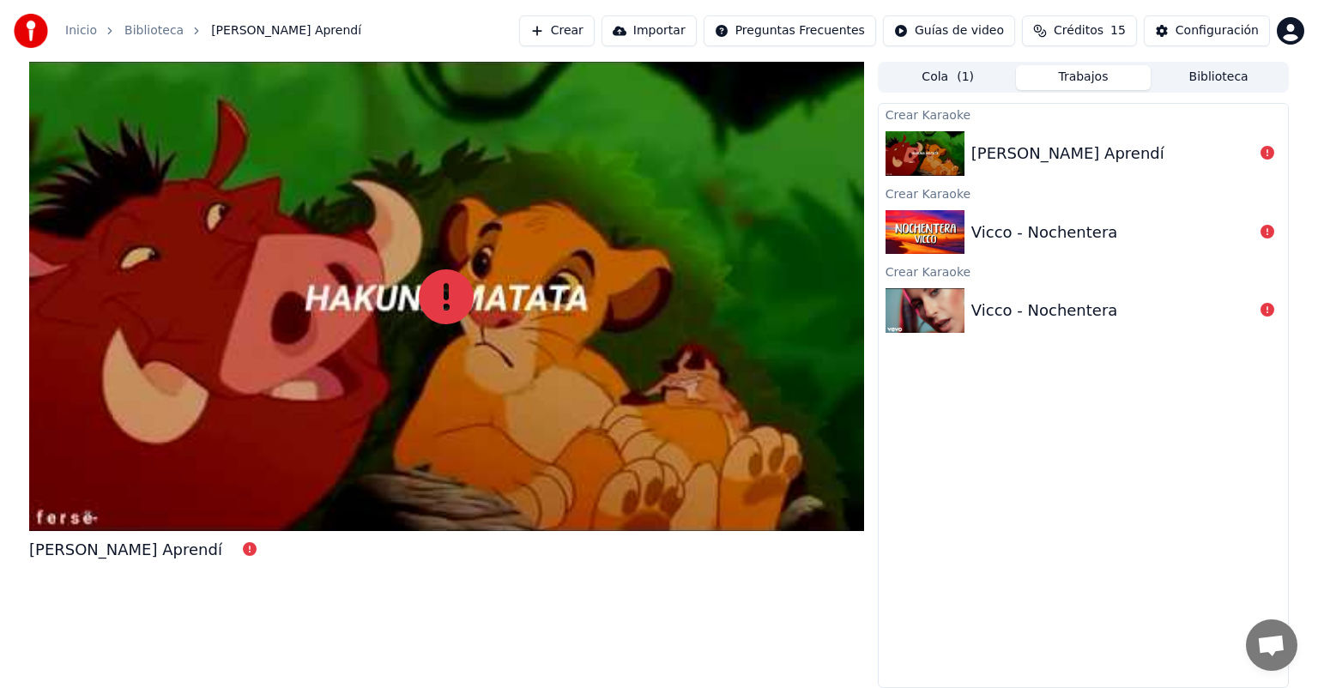
click at [1131, 307] on div "Vicco - Nochentera" at bounding box center [1112, 311] width 282 height 24
click at [1143, 255] on div "Vicco - Nochentera" at bounding box center [1083, 232] width 409 height 58
drag, startPoint x: 1148, startPoint y: 233, endPoint x: 1157, endPoint y: 201, distance: 33.7
click at [1149, 233] on div "Vicco - Nochentera" at bounding box center [1112, 233] width 282 height 24
click at [1157, 201] on div "Crear Karaoke" at bounding box center [1083, 193] width 409 height 21
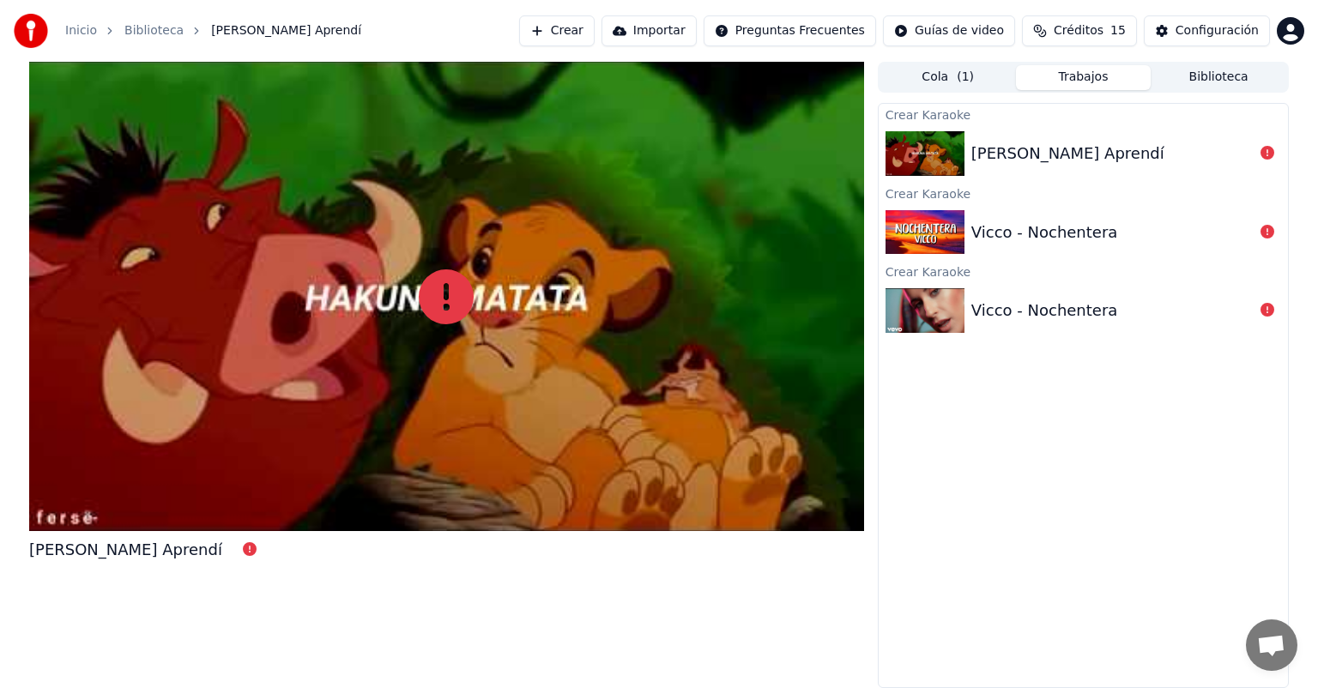
click at [1160, 188] on div "Crear Karaoke" at bounding box center [1083, 193] width 409 height 21
